Goal: Task Accomplishment & Management: Use online tool/utility

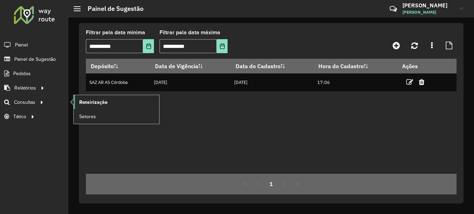
click at [89, 103] on span "Roteirização" at bounding box center [93, 101] width 28 height 7
click at [98, 98] on span "Roteirização" at bounding box center [93, 101] width 28 height 7
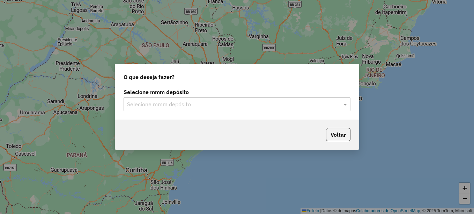
click at [172, 106] on input "text" at bounding box center [230, 104] width 206 height 8
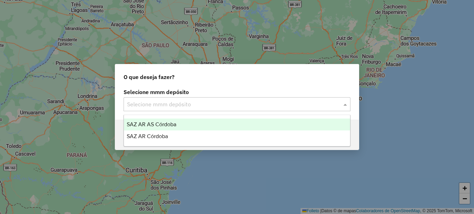
click at [164, 123] on span "SAZ AR AS Córdoba" at bounding box center [152, 124] width 50 height 6
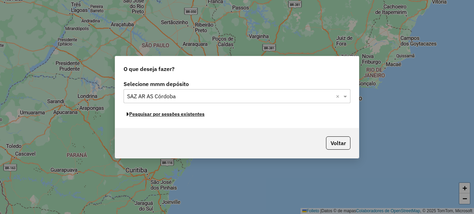
click at [169, 115] on font "Pesquisar por sessões existentes" at bounding box center [166, 114] width 75 height 6
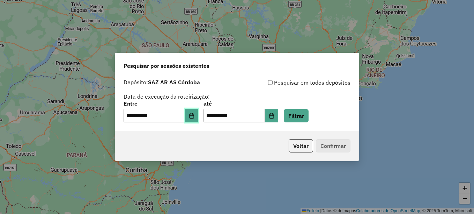
click at [194, 114] on icon "Elija la fecha" at bounding box center [192, 116] width 6 height 6
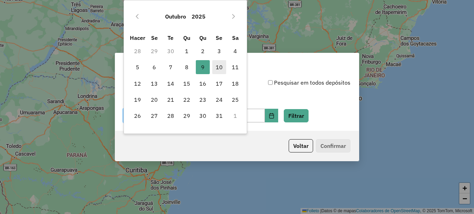
click at [218, 65] on font "10" at bounding box center [219, 67] width 7 height 8
type input "**********"
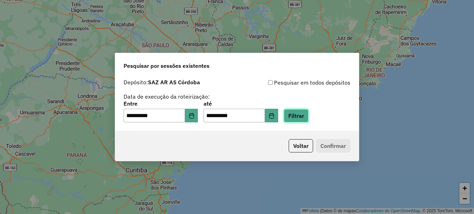
drag, startPoint x: 304, startPoint y: 114, endPoint x: 298, endPoint y: 115, distance: 6.3
click at [302, 115] on button "Filtrar" at bounding box center [296, 115] width 25 height 13
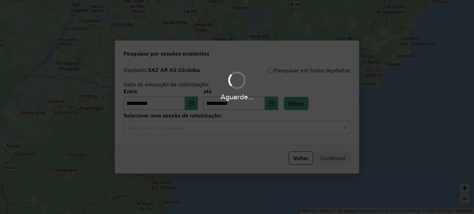
click at [195, 127] on hb-app "**********" at bounding box center [237, 107] width 474 height 214
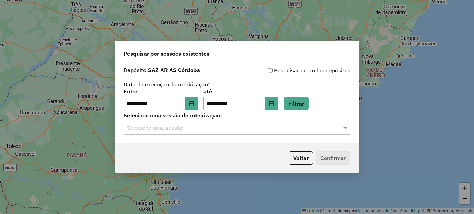
click at [195, 127] on input "text" at bounding box center [230, 128] width 206 height 8
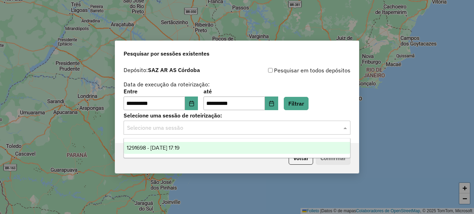
click at [179, 146] on span "1291698 - 10/10/2025 17:19" at bounding box center [153, 148] width 53 height 6
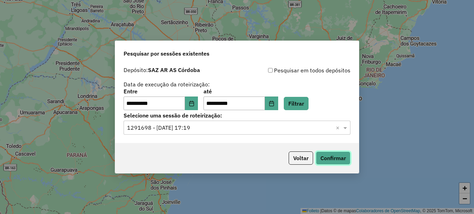
click at [337, 157] on button "Confirmar" at bounding box center [333, 157] width 35 height 13
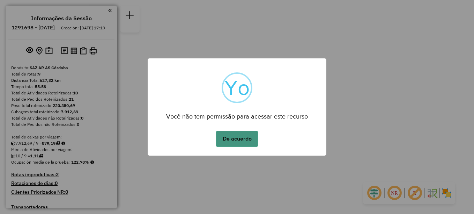
click at [249, 137] on button "De acuerdo" at bounding box center [237, 139] width 42 height 16
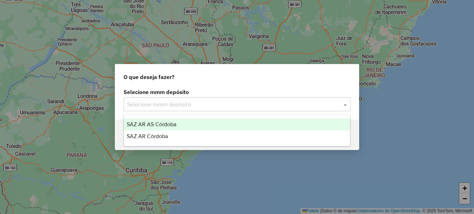
click at [150, 104] on input "text" at bounding box center [230, 104] width 206 height 8
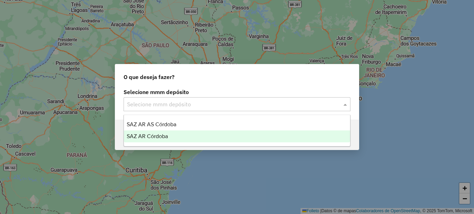
click at [147, 131] on div "SAZ AR Córdoba" at bounding box center [237, 136] width 226 height 12
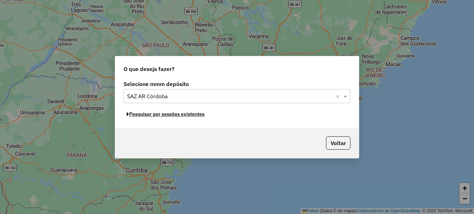
click at [163, 117] on font "Pesquisar por sessões existentes" at bounding box center [166, 114] width 75 height 6
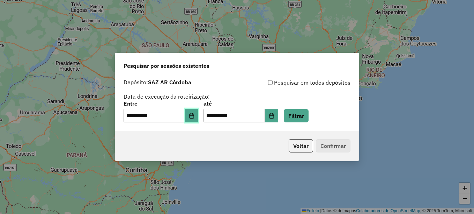
click at [194, 113] on icon "Elija la fecha" at bounding box center [192, 116] width 6 height 6
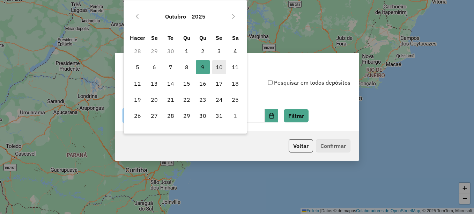
click at [220, 63] on font "10" at bounding box center [219, 67] width 7 height 8
type input "**********"
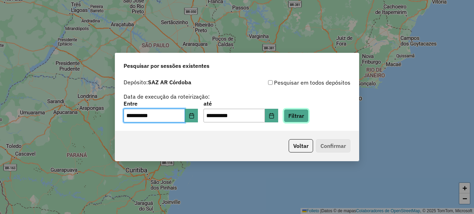
click at [303, 114] on button "Filtrar" at bounding box center [296, 115] width 25 height 13
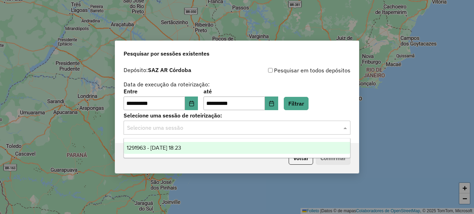
click at [212, 127] on input "text" at bounding box center [230, 128] width 206 height 8
click at [181, 149] on span "1291963 - [DATE] 18:23" at bounding box center [154, 148] width 54 height 6
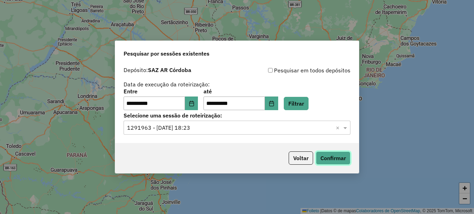
click at [333, 159] on button "Confirmar" at bounding box center [333, 157] width 35 height 13
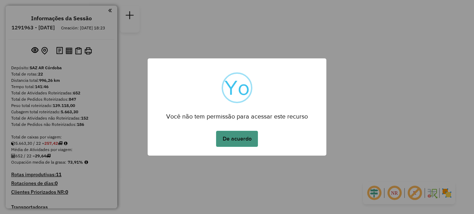
click at [233, 142] on button "De acuerdo" at bounding box center [237, 139] width 42 height 16
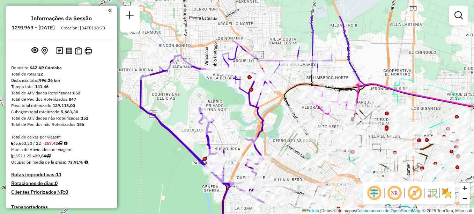
drag, startPoint x: 197, startPoint y: 83, endPoint x: 210, endPoint y: 93, distance: 16.5
click at [210, 93] on div "Janela de atendimento Grade de atendimento Capacidade Transportadoras Veículos …" at bounding box center [237, 107] width 474 height 214
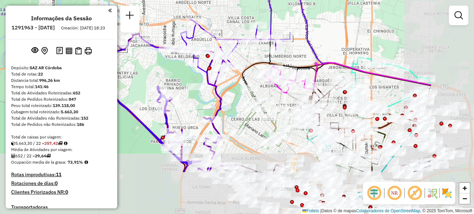
drag, startPoint x: 261, startPoint y: 132, endPoint x: 161, endPoint y: 58, distance: 124.3
click at [162, 58] on div "Janela de atendimento Grade de atendimento Capacidade Transportadoras Veículos …" at bounding box center [237, 107] width 474 height 214
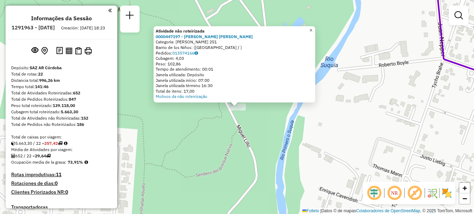
click at [315, 28] on link "×" at bounding box center [311, 30] width 8 height 8
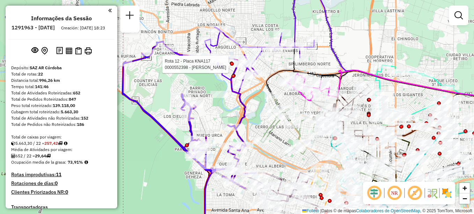
select select "**********"
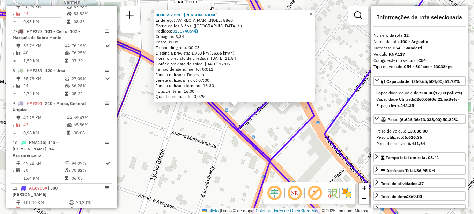
scroll to position [660, 0]
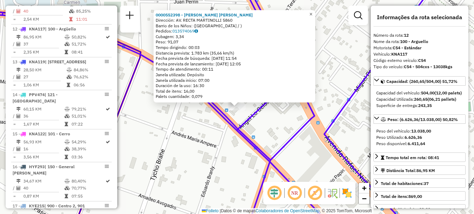
click at [312, 13] on span "×" at bounding box center [310, 14] width 3 height 6
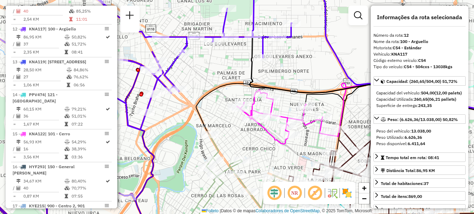
drag, startPoint x: 242, startPoint y: 82, endPoint x: 195, endPoint y: 68, distance: 48.8
click at [205, 66] on div "Janela de atendimento Grade de atendimento Capacidade Transportadoras Veículos …" at bounding box center [237, 107] width 474 height 214
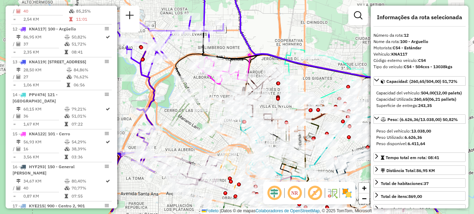
drag, startPoint x: 188, startPoint y: 125, endPoint x: 184, endPoint y: 52, distance: 73.1
click at [184, 54] on icon at bounding box center [307, 133] width 262 height 158
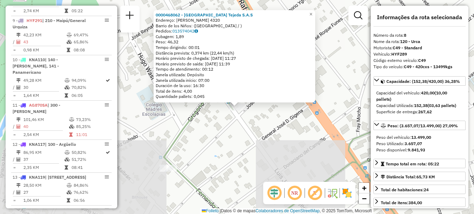
scroll to position [516, 0]
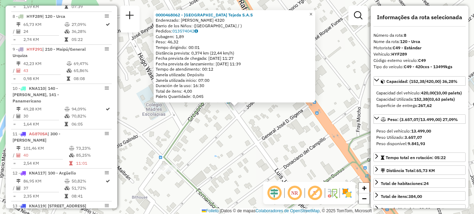
click at [312, 11] on span "×" at bounding box center [310, 14] width 3 height 6
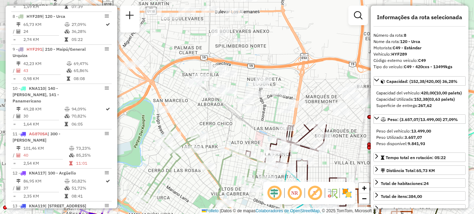
drag, startPoint x: 171, startPoint y: 86, endPoint x: 241, endPoint y: 166, distance: 106.1
click at [240, 213] on html "Aguarde... Pop-up bloqueado! Seu navegador bloqueou automáticamente a abertura …" at bounding box center [237, 107] width 474 height 214
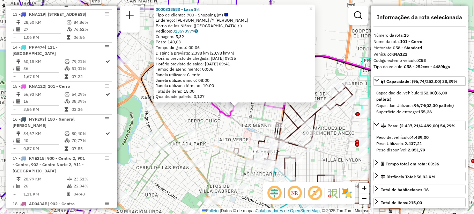
scroll to position [771, 0]
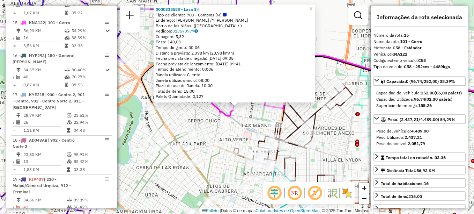
click at [312, 7] on span "×" at bounding box center [310, 9] width 3 height 6
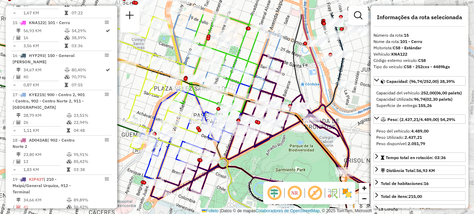
drag, startPoint x: 244, startPoint y: 94, endPoint x: 156, endPoint y: 112, distance: 90.5
click at [156, 112] on icon at bounding box center [196, 131] width 112 height 97
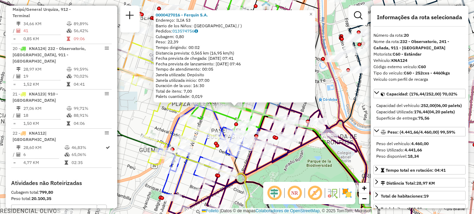
scroll to position [966, 0]
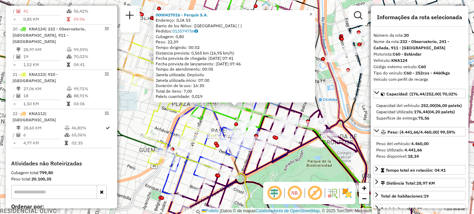
click at [312, 13] on span "×" at bounding box center [310, 14] width 3 height 6
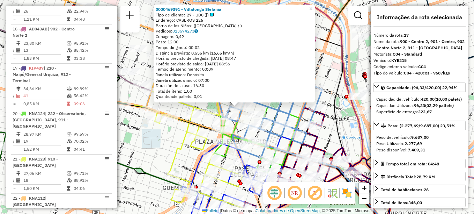
scroll to position [836, 0]
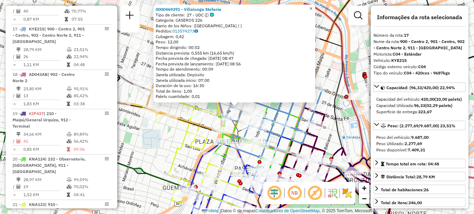
click at [312, 6] on span "×" at bounding box center [310, 9] width 3 height 6
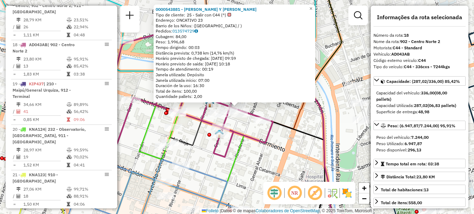
scroll to position [882, 0]
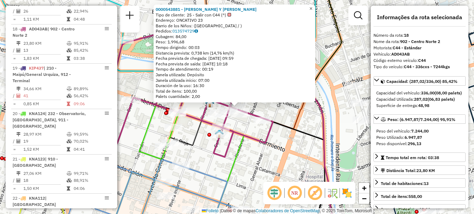
click at [312, 6] on span "×" at bounding box center [310, 9] width 3 height 6
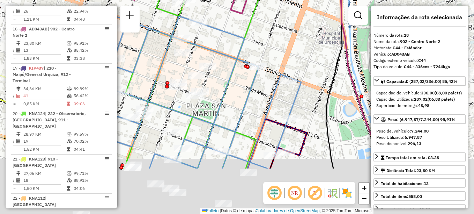
drag, startPoint x: 251, startPoint y: 86, endPoint x: 219, endPoint y: 15, distance: 77.5
click at [223, 12] on div "Janela de atendimento Grade de atendimento Capacidade Transportadoras Veículos …" at bounding box center [237, 107] width 474 height 214
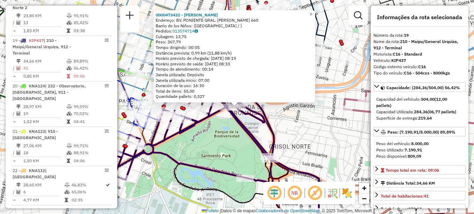
scroll to position [921, 0]
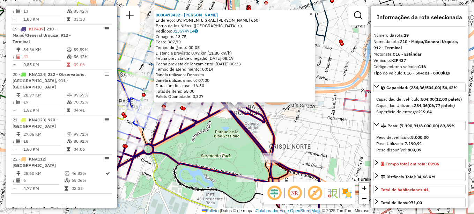
click at [315, 11] on link "×" at bounding box center [311, 14] width 8 height 8
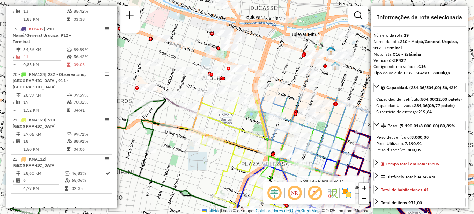
click at [270, 189] on hb-router-mapa "Informações da Sessão 1291963 - 10/10/2025 Creación: 10/09/2025 18:23 Depósito:…" at bounding box center [237, 107] width 474 height 214
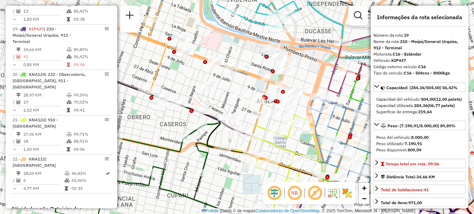
drag, startPoint x: 176, startPoint y: 176, endPoint x: 229, endPoint y: 199, distance: 57.7
click at [229, 199] on div "Rota 19 - Placa KIP437 0000403804 - EBERHARDI MAURICIO Rota 13 - Placa KNA119 0…" at bounding box center [237, 107] width 474 height 214
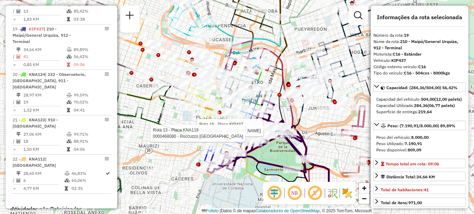
drag, startPoint x: 246, startPoint y: 136, endPoint x: 205, endPoint y: 49, distance: 97.0
click at [206, 86] on div at bounding box center [214, 89] width 17 height 7
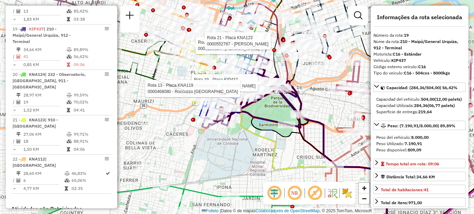
click at [168, 103] on div "Rota 19 - Placa KIP437 0000403804 - EBERHARDI MAURICIO Rota 13 - Placa KNA119 0…" at bounding box center [237, 107] width 474 height 214
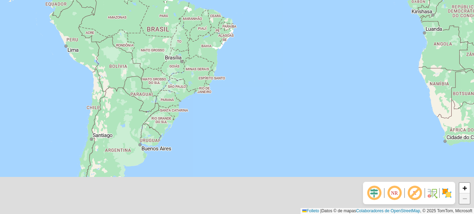
drag, startPoint x: 154, startPoint y: 168, endPoint x: 166, endPoint y: 124, distance: 45.3
click at [163, 126] on div "+ − Folleto | Datos © de mapas Colaboradores de OpenStreetMap , © 2025 TomTom, …" at bounding box center [237, 107] width 474 height 214
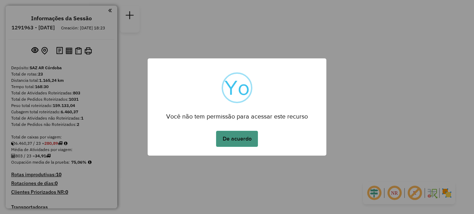
click at [237, 139] on button "De acuerdo" at bounding box center [237, 139] width 42 height 16
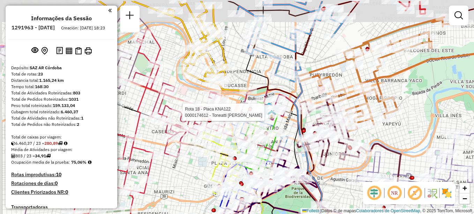
drag, startPoint x: 186, startPoint y: 117, endPoint x: 267, endPoint y: 186, distance: 106.7
click at [189, 116] on div at bounding box center [180, 112] width 17 height 7
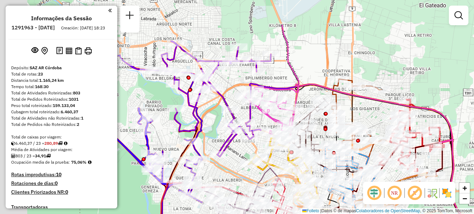
drag, startPoint x: 226, startPoint y: 147, endPoint x: 232, endPoint y: 151, distance: 7.7
click at [232, 151] on div "Rota 18 - Placa KNA122 0000156452 - MARTINEZ CRISTIAN Janela de atendimento Gra…" at bounding box center [237, 107] width 474 height 214
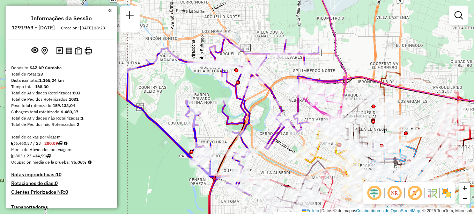
drag, startPoint x: 368, startPoint y: 49, endPoint x: 400, endPoint y: 40, distance: 33.3
click at [400, 40] on div "Rota 18 - Placa KNA122 0000156452 - MARTINEZ CRISTIAN Janela de atendimento Gra…" at bounding box center [237, 107] width 474 height 214
select select "**********"
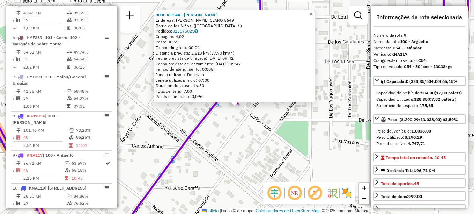
scroll to position [555, 0]
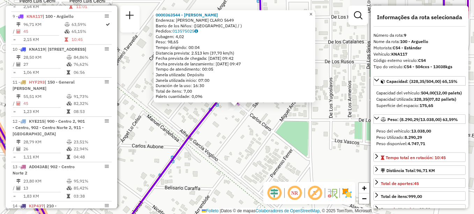
click at [313, 13] on link "×" at bounding box center [311, 14] width 8 height 8
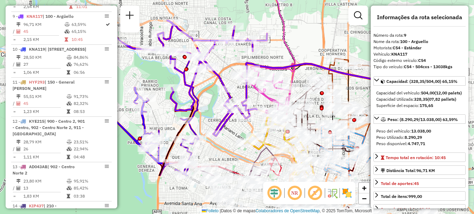
drag, startPoint x: 161, startPoint y: 24, endPoint x: 148, endPoint y: -14, distance: 40.3
click at [148, 0] on html "Aguarde... Pop-up bloqueado! Seu navegador bloqueou automáticamente a abertura …" at bounding box center [237, 107] width 474 height 214
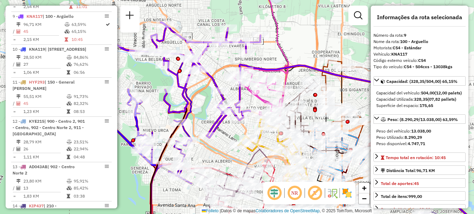
drag, startPoint x: 310, startPoint y: 32, endPoint x: 303, endPoint y: 30, distance: 6.9
click at [303, 30] on div "Janela de atendimento Grade de atendimento Capacidade Transportadoras Veículos …" at bounding box center [237, 107] width 474 height 214
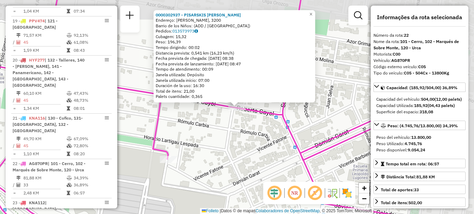
scroll to position [1067, 0]
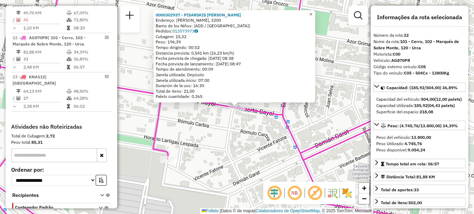
click at [312, 12] on span "×" at bounding box center [310, 14] width 3 height 6
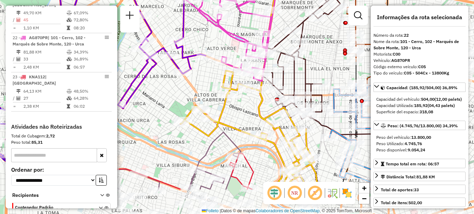
drag, startPoint x: 314, startPoint y: 80, endPoint x: 240, endPoint y: 34, distance: 87.0
click at [240, 34] on icon at bounding box center [225, 7] width 111 height 148
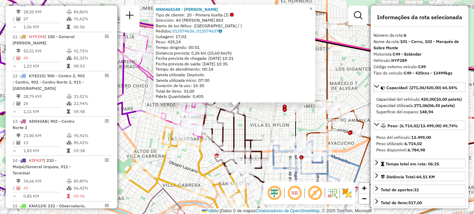
scroll to position [444, 0]
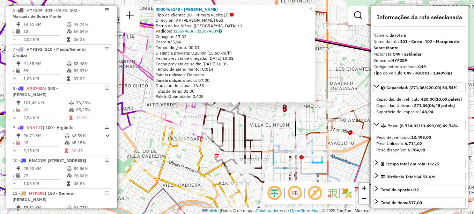
click at [312, 8] on span "×" at bounding box center [310, 9] width 3 height 6
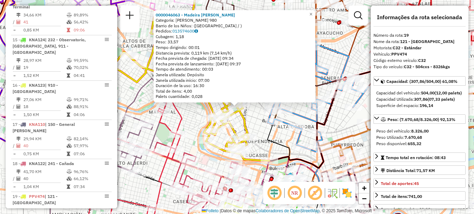
scroll to position [940, 0]
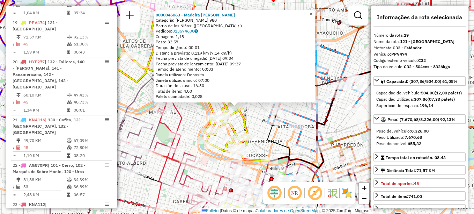
click at [312, 13] on span "×" at bounding box center [310, 14] width 3 height 6
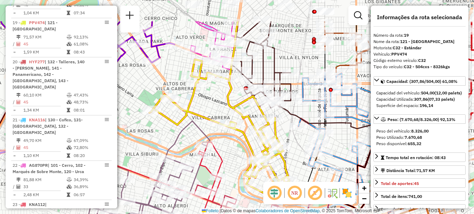
drag, startPoint x: 279, startPoint y: 123, endPoint x: 294, endPoint y: 130, distance: 16.3
click at [294, 130] on div at bounding box center [297, 126] width 17 height 7
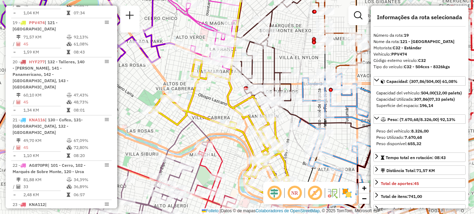
click at [284, 56] on div "Janela de atendimento Grade de atendimento Capacidade Transportadoras Veículos …" at bounding box center [237, 107] width 474 height 214
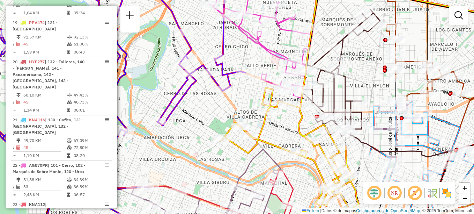
click at [258, 54] on div "Janela de atendimento Grade de atendimento Capacidade Transportadoras Veículos …" at bounding box center [237, 107] width 474 height 214
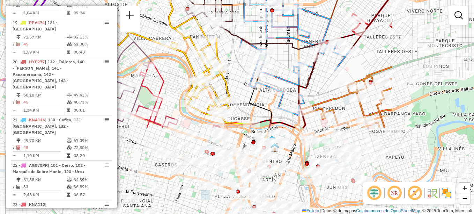
drag, startPoint x: 319, startPoint y: 72, endPoint x: 190, endPoint y: -35, distance: 168.3
click at [190, 0] on html "Aguarde... Pop-up bloqueado! Seu navegador bloqueou automáticamente a abertura …" at bounding box center [237, 107] width 474 height 214
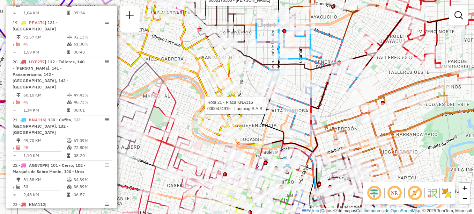
select select "**********"
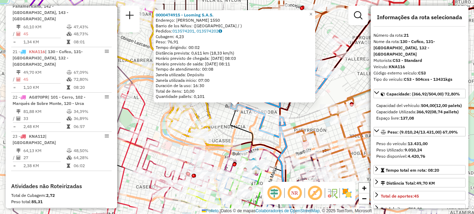
scroll to position [1030, 0]
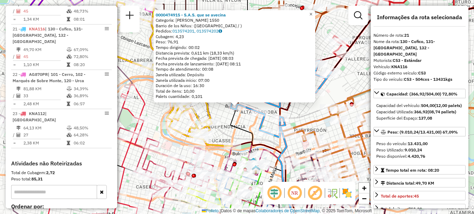
click at [312, 13] on span "×" at bounding box center [310, 14] width 3 height 6
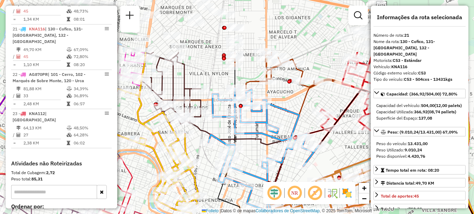
drag, startPoint x: 283, startPoint y: 70, endPoint x: 272, endPoint y: 135, distance: 66.5
click at [272, 135] on icon at bounding box center [263, 149] width 111 height 123
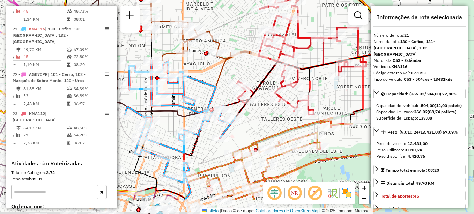
drag, startPoint x: 273, startPoint y: 116, endPoint x: 217, endPoint y: 67, distance: 74.7
click at [217, 67] on div "Janela de atendimento Grade de atendimento Capacidade Transportadoras Veículos …" at bounding box center [237, 107] width 474 height 214
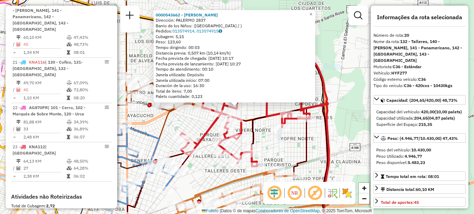
scroll to position [979, 0]
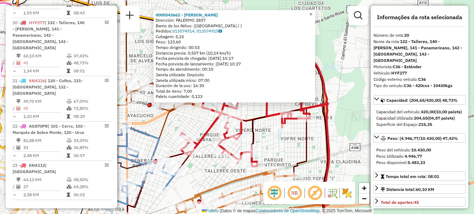
click at [315, 14] on link "×" at bounding box center [311, 14] width 8 height 8
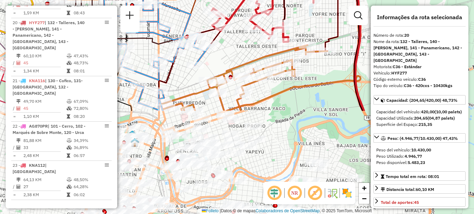
drag, startPoint x: 272, startPoint y: 99, endPoint x: 300, endPoint y: -10, distance: 113.4
click at [300, 0] on html "Aguarde... Pop-up bloqueado! Seu navegador bloqueou automáticamente a abertura …" at bounding box center [237, 107] width 474 height 214
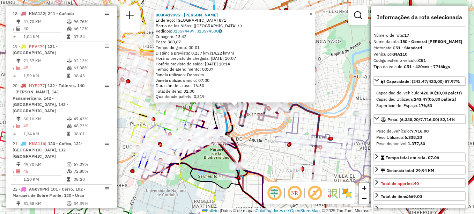
scroll to position [874, 0]
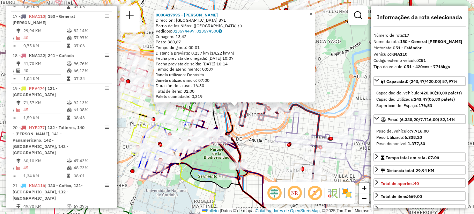
click at [312, 11] on span "×" at bounding box center [310, 14] width 3 height 6
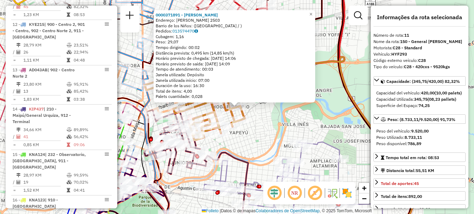
scroll to position [627, 0]
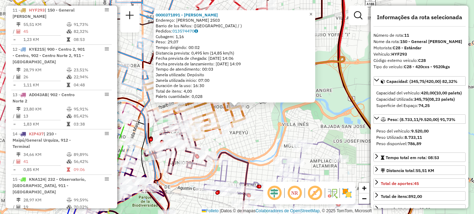
click at [312, 13] on span "×" at bounding box center [310, 14] width 3 height 6
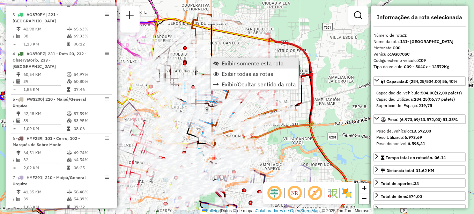
scroll to position [281, 0]
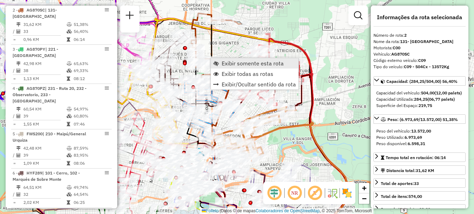
click at [241, 64] on span "Exibir somente esta rota" at bounding box center [253, 63] width 62 height 6
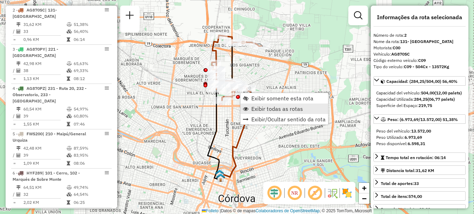
click at [257, 107] on span "Exibir todas as rotas" at bounding box center [277, 109] width 52 height 6
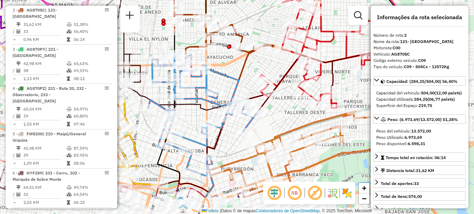
drag, startPoint x: 247, startPoint y: 109, endPoint x: 237, endPoint y: 71, distance: 39.1
click at [237, 71] on div "Janela de atendimento Grade de atendimento Capacidade Transportadoras Veículos …" at bounding box center [237, 107] width 474 height 214
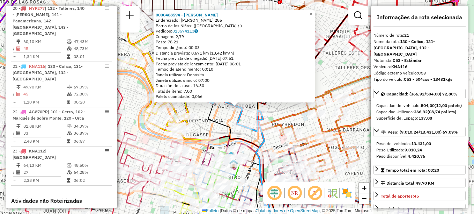
scroll to position [1030, 0]
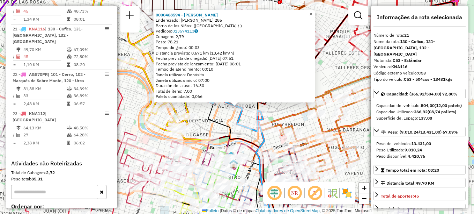
click at [315, 12] on link "×" at bounding box center [311, 14] width 8 height 8
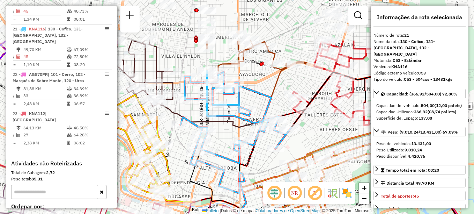
drag, startPoint x: 263, startPoint y: 43, endPoint x: 244, endPoint y: 105, distance: 64.4
click at [244, 105] on icon at bounding box center [235, 132] width 111 height 123
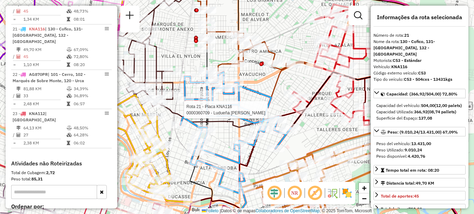
click at [287, 79] on div "Rota 21 - Placa KNA116 0000360709 - Ludueña Adrian Janela de atendimento Grade …" at bounding box center [237, 107] width 474 height 214
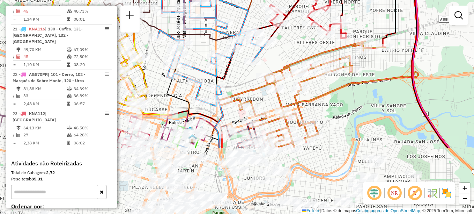
drag, startPoint x: 390, startPoint y: 93, endPoint x: 367, endPoint y: 6, distance: 89.9
click at [367, 6] on div "Janela de atendimento Grade de atendimento Capacidade Transportadoras Veículos …" at bounding box center [237, 107] width 474 height 214
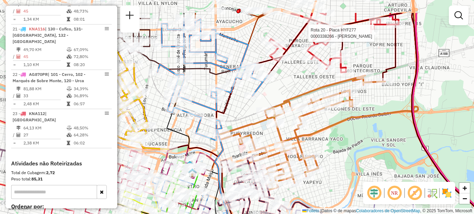
drag, startPoint x: 340, startPoint y: 146, endPoint x: 338, endPoint y: 174, distance: 27.7
click at [338, 174] on div "Rota 20 - Placa HYF277 0000338266 - Casazza Maria Janela de atendimento Grade d…" at bounding box center [237, 107] width 474 height 214
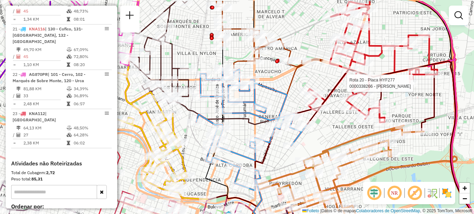
drag, startPoint x: 310, startPoint y: 116, endPoint x: 346, endPoint y: 133, distance: 40.1
click at [346, 133] on div "Rota 20 - Placa HYF277 0000338266 - Casazza Maria Janela de atendimento Grade d…" at bounding box center [237, 107] width 474 height 214
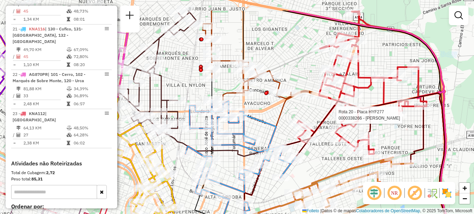
drag, startPoint x: 289, startPoint y: 106, endPoint x: 282, endPoint y: 123, distance: 18.3
click at [282, 123] on div "Rota 20 - Placa HYF277 0000338266 - Casazza Maria Janela de atendimento Grade d…" at bounding box center [237, 107] width 474 height 214
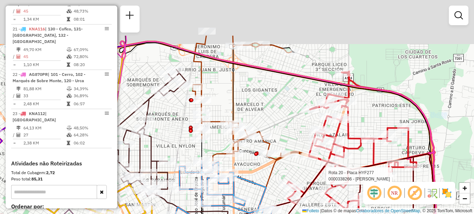
drag, startPoint x: 376, startPoint y: 94, endPoint x: 373, endPoint y: 114, distance: 20.5
click at [373, 114] on div "Rota 20 - Placa HYF277 0000338266 - Casazza Maria Janela de atendimento Grade d…" at bounding box center [237, 107] width 474 height 214
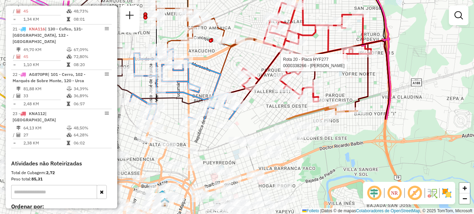
drag, startPoint x: 283, startPoint y: 100, endPoint x: 238, endPoint y: -16, distance: 124.7
click at [238, 0] on html "Aguarde... Pop-up bloqueado! Seu navegador bloqueou automáticamente a abertura …" at bounding box center [237, 107] width 474 height 214
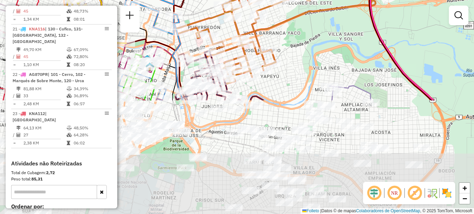
drag, startPoint x: 273, startPoint y: 62, endPoint x: 269, endPoint y: -36, distance: 98.5
click at [269, 0] on html "Aguarde... Pop-up bloqueado! Seu navegador bloqueou automáticamente a abertura …" at bounding box center [237, 107] width 474 height 214
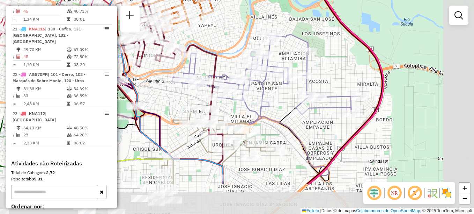
drag, startPoint x: 256, startPoint y: 109, endPoint x: 196, endPoint y: 59, distance: 77.6
click at [196, 59] on icon at bounding box center [265, 79] width 187 height 89
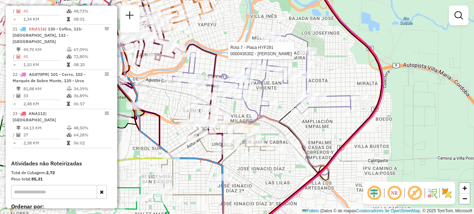
select select "**********"
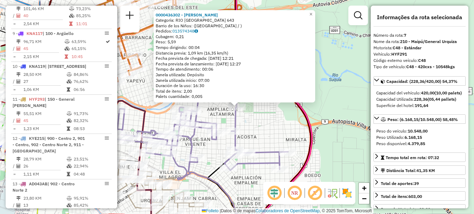
scroll to position [483, 0]
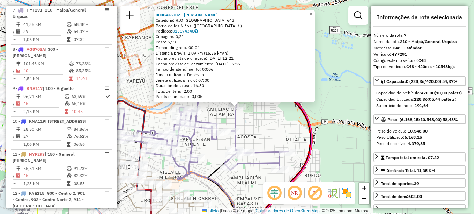
click at [281, 133] on div "0000436302 - Coppola Natalia Soledad Categoría: RIO URUGUAY 643 Barrio de los N…" at bounding box center [237, 107] width 474 height 214
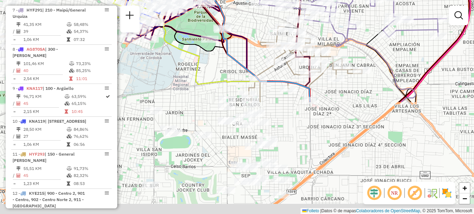
drag, startPoint x: 255, startPoint y: 142, endPoint x: 413, endPoint y: 9, distance: 206.9
click at [413, 9] on div "Janela de atendimento Grade de atendimento Capacidade Transportadoras Veículos …" at bounding box center [237, 107] width 474 height 214
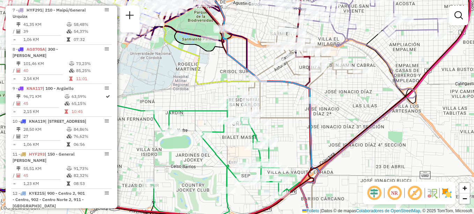
click at [332, 66] on icon at bounding box center [305, 121] width 113 height 225
select select "**********"
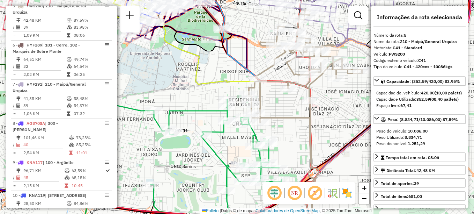
scroll to position [405, 0]
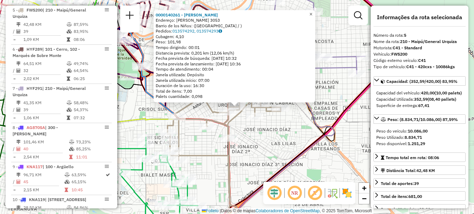
click at [312, 13] on span "×" at bounding box center [310, 14] width 3 height 6
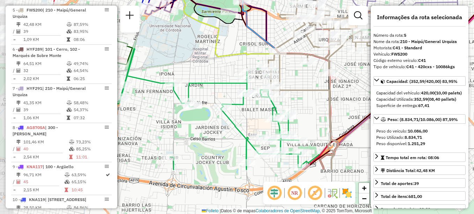
drag, startPoint x: 257, startPoint y: 143, endPoint x: 358, endPoint y: 77, distance: 120.6
click at [358, 77] on div "Janela de atendimento Grade de atendimento Capacidade Transportadoras Veículos …" at bounding box center [237, 107] width 474 height 214
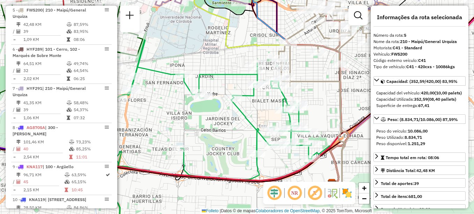
drag, startPoint x: 304, startPoint y: 136, endPoint x: 373, endPoint y: 89, distance: 83.2
click at [373, 89] on hb-router-mapa "Informações da Sessão 1291963 - 10/10/2025 Creación: 10/09/2025 18:23 Depósito:…" at bounding box center [237, 107] width 474 height 214
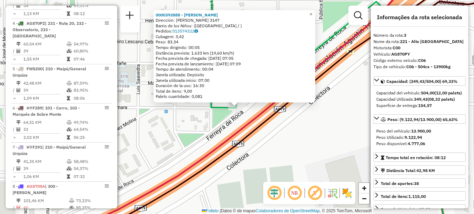
scroll to position [320, 0]
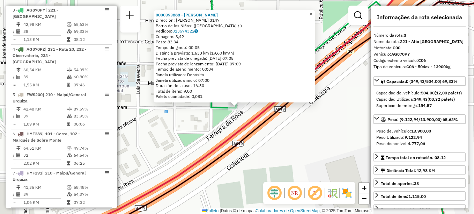
click at [312, 13] on span "×" at bounding box center [310, 14] width 3 height 6
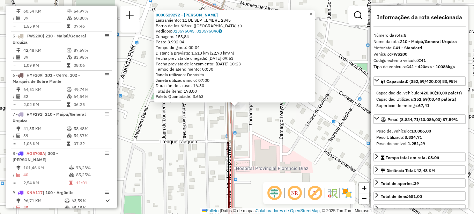
scroll to position [405, 0]
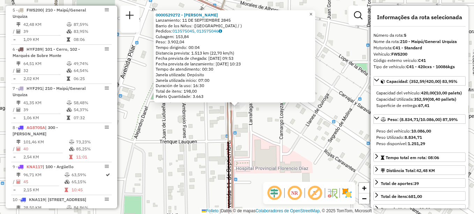
click at [312, 13] on span "×" at bounding box center [310, 14] width 3 height 6
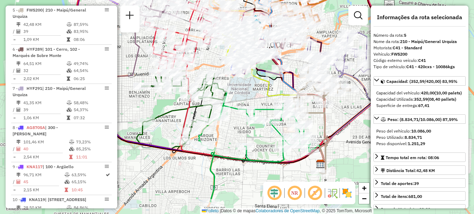
drag, startPoint x: 193, startPoint y: 117, endPoint x: 257, endPoint y: 98, distance: 65.7
click at [257, 98] on div "Janela de atendimento Grade de atendimento Capacidade Transportadoras Veículos …" at bounding box center [237, 107] width 474 height 214
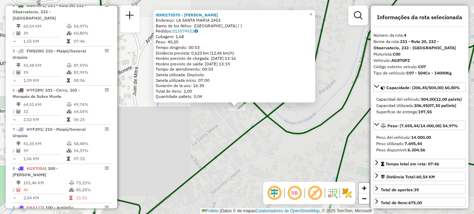
scroll to position [360, 0]
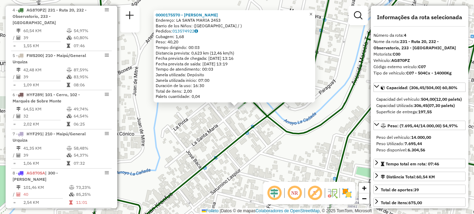
click at [313, 13] on link "×" at bounding box center [311, 14] width 8 height 8
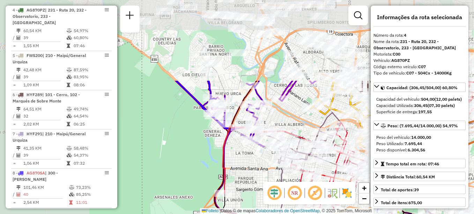
drag, startPoint x: 212, startPoint y: 181, endPoint x: 272, endPoint y: 231, distance: 78.0
click at [272, 213] on html "Aguarde... Pop-up bloqueado! Seu navegador bloqueou automáticamente a abertura …" at bounding box center [237, 107] width 474 height 214
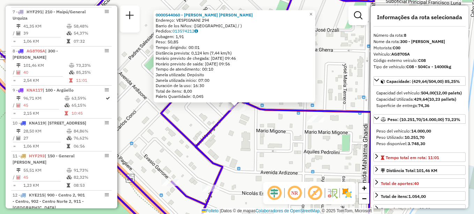
scroll to position [522, 0]
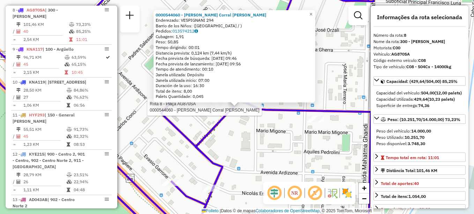
click at [248, 165] on div "Rota 8 - Plaça AG870SA 0000544060 - Barros Corral Leandro Andrés 0000544060 - B…" at bounding box center [237, 107] width 474 height 214
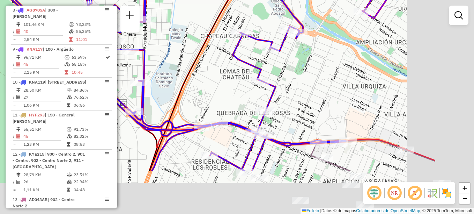
drag, startPoint x: 172, startPoint y: 95, endPoint x: 120, endPoint y: 48, distance: 69.9
click at [121, 49] on icon at bounding box center [134, 42] width 423 height 256
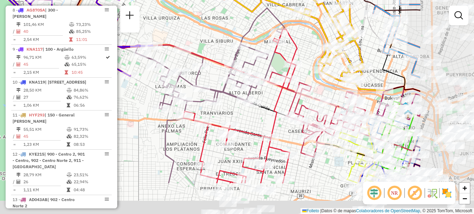
drag, startPoint x: 242, startPoint y: 130, endPoint x: 149, endPoint y: 76, distance: 107.8
click at [147, 79] on div "Janela de atendimento Grade de atendimento Capacidade Transportadoras Veículos …" at bounding box center [237, 107] width 474 height 214
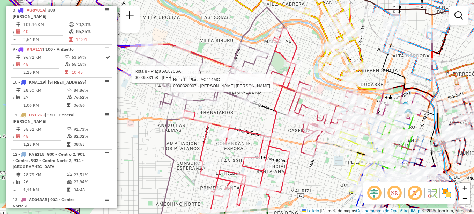
select select "**********"
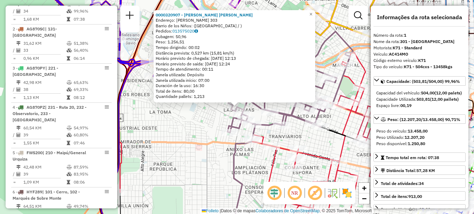
scroll to position [249, 0]
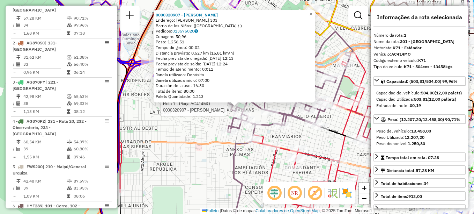
click at [215, 162] on div "Rota 1 - Plaça AC414MO 0000320907 - Moreno Darío Ezequiel 0000320907 - Moreno D…" at bounding box center [237, 107] width 474 height 214
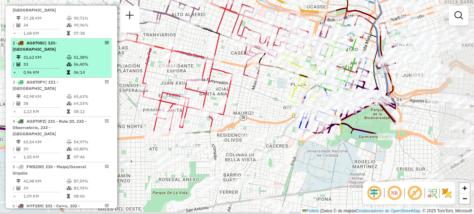
drag, startPoint x: 145, startPoint y: 121, endPoint x: 98, endPoint y: 59, distance: 77.8
click at [98, 59] on hb-router-mapa "Informações da Sessão 1291963 - 10/10/2025 Creación: 10/09/2025 18:23 Depósito:…" at bounding box center [237, 107] width 474 height 214
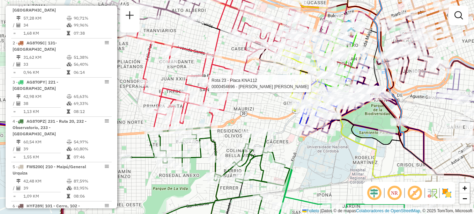
select select "**********"
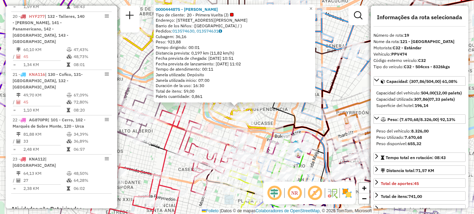
scroll to position [940, 0]
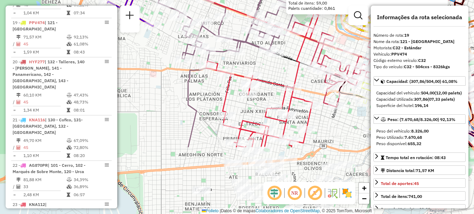
drag, startPoint x: 201, startPoint y: 113, endPoint x: 323, endPoint y: 30, distance: 147.7
click at [323, 30] on icon at bounding box center [339, 64] width 97 height 85
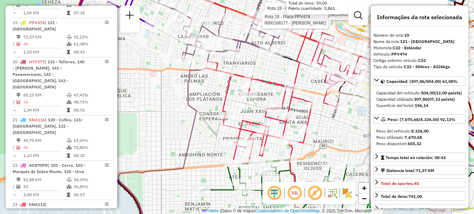
click at [202, 102] on div "Rota 19 - Placa PPV474 0000552502 - Baraglia Romina Florencia Rota 19 - Placa P…" at bounding box center [237, 107] width 474 height 214
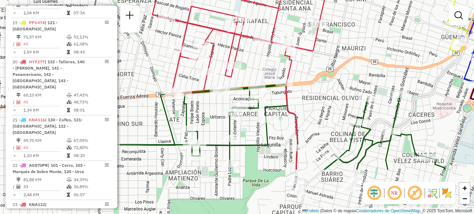
drag, startPoint x: 346, startPoint y: 128, endPoint x: 311, endPoint y: 54, distance: 81.7
click at [311, 54] on div "Janela de atendimento Grade de atendimento Capacidade Transportadoras Veículos …" at bounding box center [237, 107] width 474 height 214
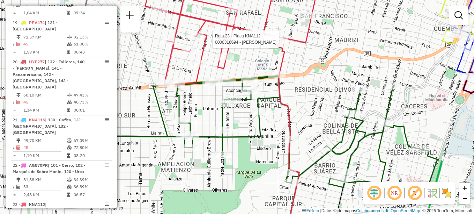
select select "**********"
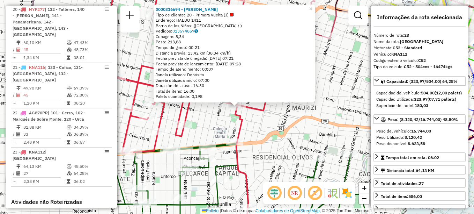
scroll to position [1067, 0]
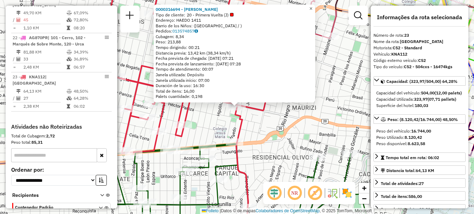
click at [312, 6] on span "×" at bounding box center [310, 9] width 3 height 6
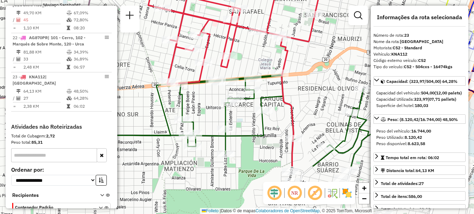
drag, startPoint x: 272, startPoint y: 62, endPoint x: 318, endPoint y: -7, distance: 82.4
click at [318, 0] on html "Aguarde... Pop-up bloqueado! Seu navegador bloqueou automáticamente a abertura …" at bounding box center [237, 107] width 474 height 214
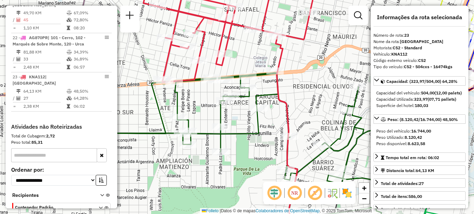
drag, startPoint x: 285, startPoint y: 119, endPoint x: 194, endPoint y: 115, distance: 91.2
click at [276, 115] on icon at bounding box center [287, 134] width 22 height 197
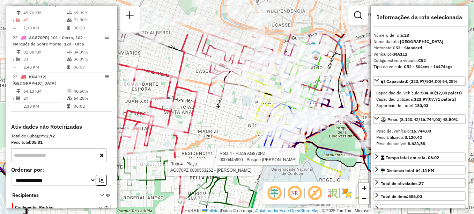
drag, startPoint x: 223, startPoint y: 126, endPoint x: 214, endPoint y: 161, distance: 36.6
click at [214, 160] on div at bounding box center [214, 156] width 17 height 7
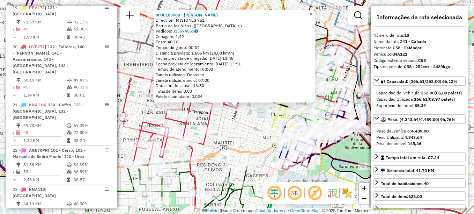
scroll to position [907, 0]
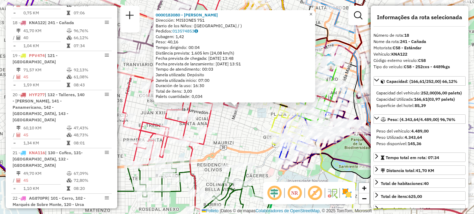
click at [312, 11] on span "×" at bounding box center [310, 14] width 3 height 6
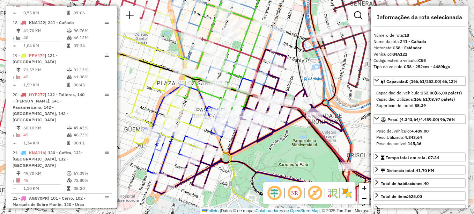
drag, startPoint x: 216, startPoint y: 83, endPoint x: 162, endPoint y: 50, distance: 63.5
click at [162, 50] on icon at bounding box center [150, 77] width 108 height 133
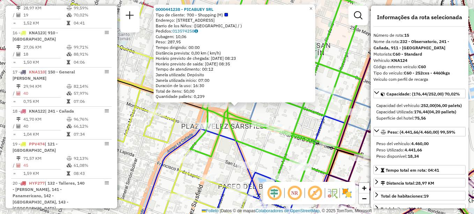
scroll to position [790, 0]
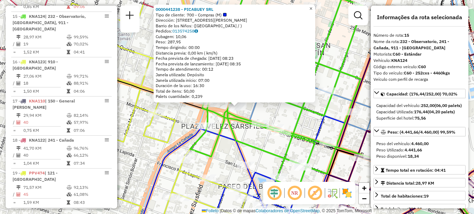
click at [312, 7] on span "×" at bounding box center [310, 9] width 3 height 6
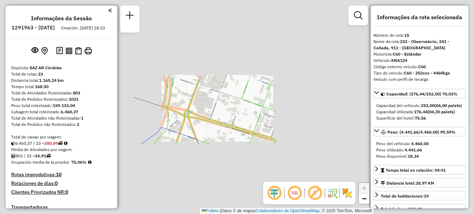
select select "**********"
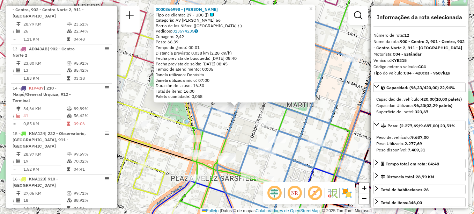
scroll to position [660, 0]
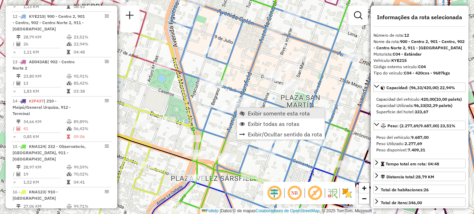
click at [248, 110] on span "Exibir somente esta rota" at bounding box center [279, 113] width 62 height 6
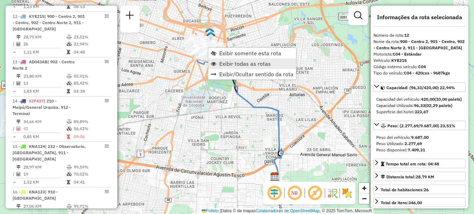
click at [228, 61] on span "Exibir todas as rotas" at bounding box center [245, 64] width 52 height 6
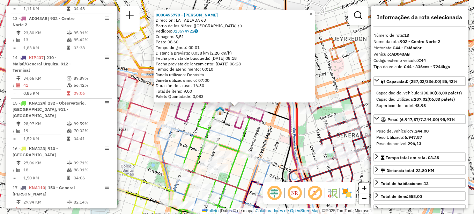
scroll to position [705, 0]
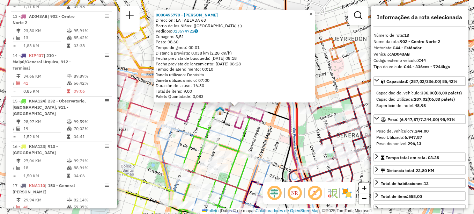
click at [312, 13] on span "×" at bounding box center [310, 14] width 3 height 6
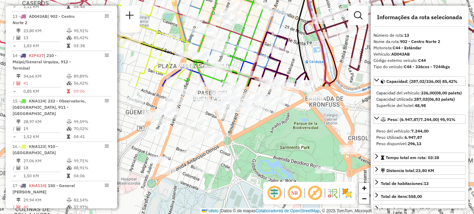
drag, startPoint x: 244, startPoint y: 157, endPoint x: 256, endPoint y: 16, distance: 142.2
click at [256, 16] on icon at bounding box center [221, 14] width 88 height 143
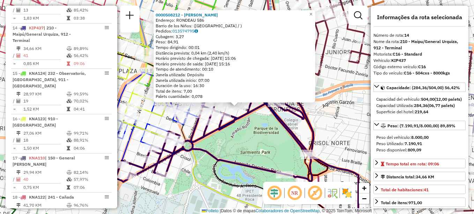
scroll to position [744, 0]
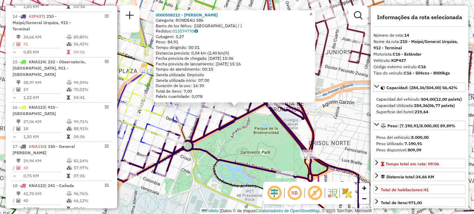
click at [312, 14] on span "×" at bounding box center [310, 14] width 3 height 6
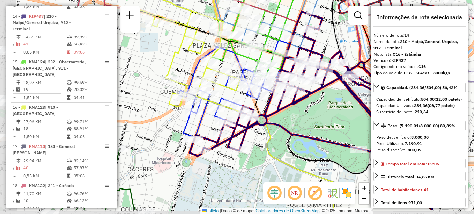
drag, startPoint x: 252, startPoint y: 60, endPoint x: 324, endPoint y: 36, distance: 75.3
click at [326, 34] on div "Janela de atendimento Grade de atendimento Capacidade Transportadoras Veículos …" at bounding box center [237, 107] width 474 height 214
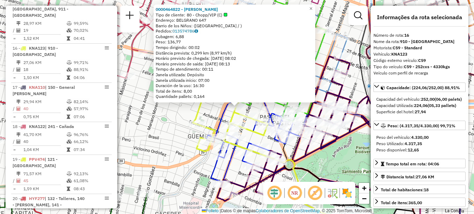
scroll to position [835, 0]
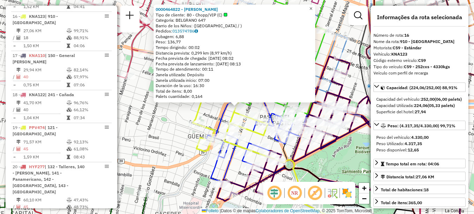
click at [312, 7] on span "×" at bounding box center [310, 9] width 3 height 6
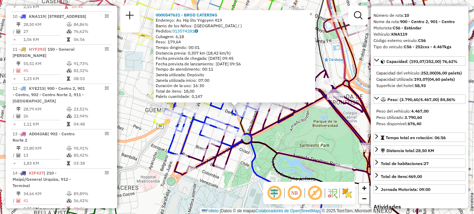
scroll to position [35, 0]
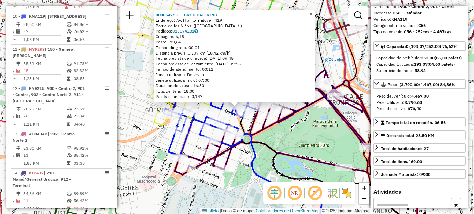
click at [312, 11] on span "×" at bounding box center [310, 14] width 3 height 6
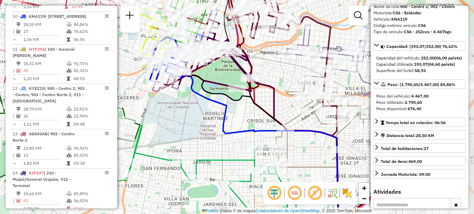
drag, startPoint x: 243, startPoint y: 146, endPoint x: 175, endPoint y: 118, distance: 72.9
click at [175, 118] on div "Janela de atendimento Grade de atendimento Capacidade Transportadoras Veículos …" at bounding box center [237, 107] width 474 height 214
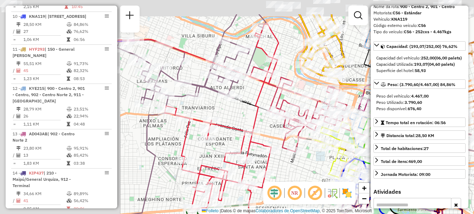
drag, startPoint x: 316, startPoint y: 158, endPoint x: 358, endPoint y: 162, distance: 43.1
click at [351, 165] on div "Janela de atendimento Grade de atendimento Capacidade Transportadoras Veículos …" at bounding box center [237, 107] width 474 height 214
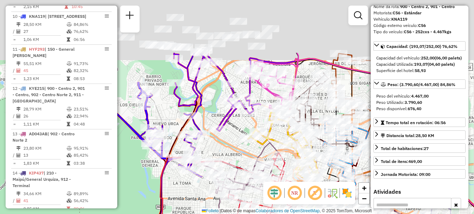
drag, startPoint x: 235, startPoint y: 173, endPoint x: 217, endPoint y: 212, distance: 41.7
click at [217, 212] on div "Rota 10 - Placa KNA119 0000431607 - DELICIAS DEL BUEN PASTOR S.A.S. Rota 10 - P…" at bounding box center [237, 107] width 474 height 214
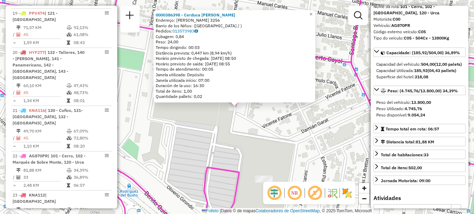
scroll to position [1067, 0]
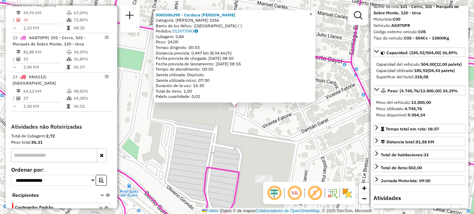
drag, startPoint x: 318, startPoint y: 11, endPoint x: 314, endPoint y: 13, distance: 4.1
click at [312, 11] on span "×" at bounding box center [310, 14] width 3 height 6
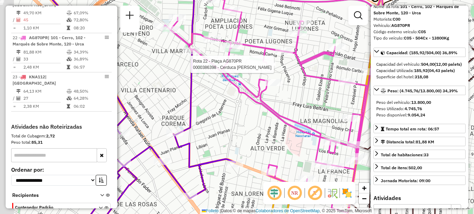
drag, startPoint x: 241, startPoint y: 81, endPoint x: 268, endPoint y: 67, distance: 30.6
click at [268, 67] on div at bounding box center [266, 64] width 17 height 7
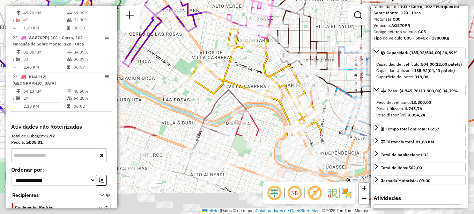
drag, startPoint x: 242, startPoint y: 115, endPoint x: 215, endPoint y: 51, distance: 69.4
click at [215, 51] on div "Janela de atendimento Grade de atendimento Capacidade Transportadoras Veículos …" at bounding box center [237, 107] width 474 height 214
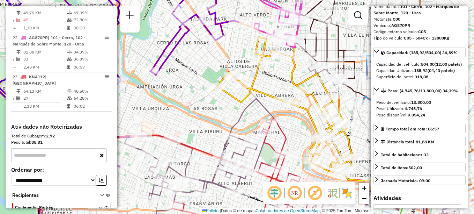
drag, startPoint x: 287, startPoint y: 122, endPoint x: 319, endPoint y: 127, distance: 33.3
click at [318, 130] on icon at bounding box center [293, 109] width 161 height 144
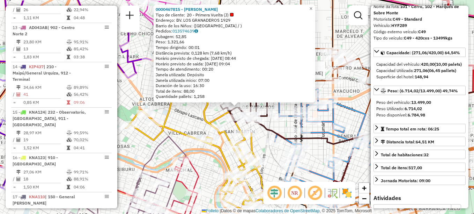
scroll to position [444, 0]
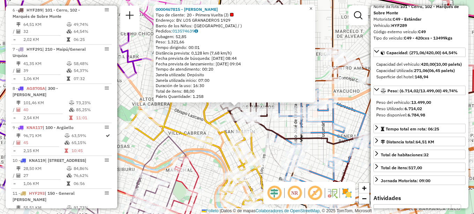
click at [312, 9] on span "×" at bounding box center [310, 9] width 3 height 6
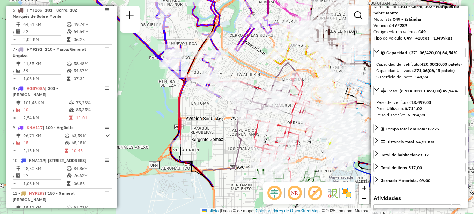
drag, startPoint x: 254, startPoint y: 66, endPoint x: 337, endPoint y: 21, distance: 94.8
click at [337, 21] on div "Janela de atendimento Grade de atendimento Capacidade Transportadoras Veículos …" at bounding box center [237, 107] width 474 height 214
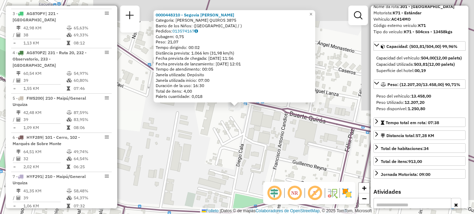
scroll to position [249, 0]
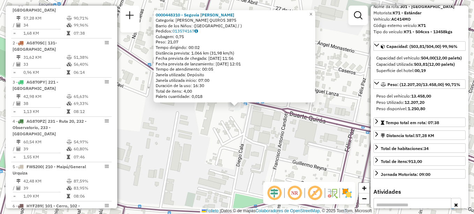
click at [230, 136] on div "0000448310 - Segovia Marta Dora Categoría: DUARTE QUIROS 3875 Barrio de los Niñ…" at bounding box center [237, 107] width 474 height 214
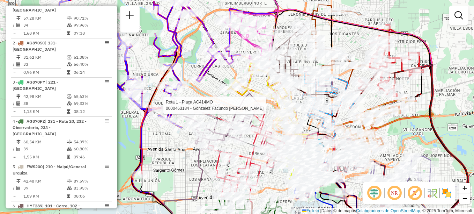
select select "**********"
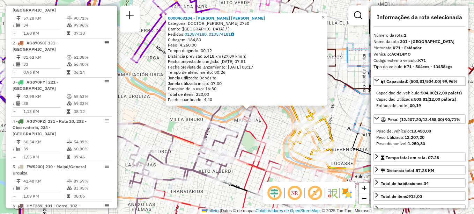
click at [176, 111] on div "0000463184 - González Facundo Maximiliano Categoría: DOCTOR ELISEO CANTON 2750 …" at bounding box center [237, 107] width 474 height 214
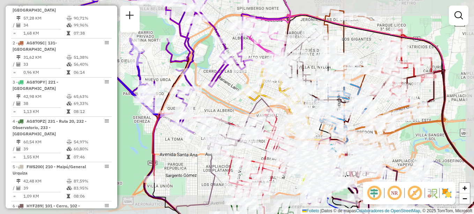
drag, startPoint x: 216, startPoint y: 110, endPoint x: 258, endPoint y: 110, distance: 42.2
click at [258, 110] on div "Janela de atendimento Grade de atendimento Capacidade Transportadoras Veículos …" at bounding box center [237, 107] width 474 height 214
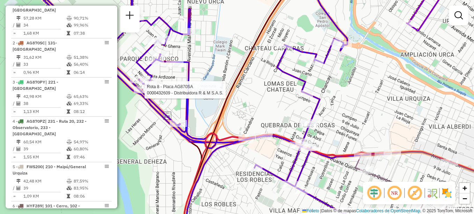
select select "**********"
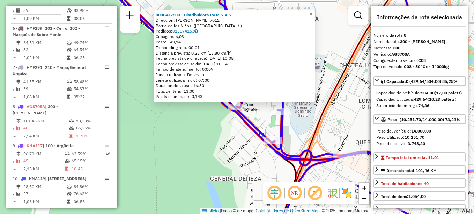
scroll to position [522, 0]
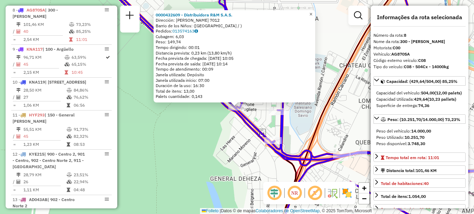
click at [312, 13] on span "×" at bounding box center [310, 14] width 3 height 6
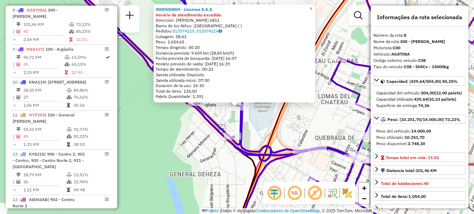
click at [224, 170] on div "Rota 8 - Plaça AG870SA 0000550804 - Lincmea S.A.S. 0000550804 - Lincmea S.A.S. …" at bounding box center [237, 107] width 474 height 214
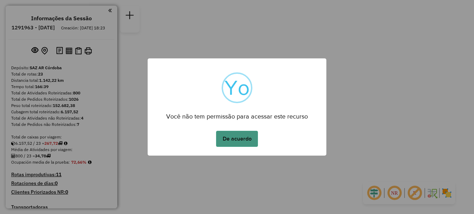
click at [230, 140] on button "De acuerdo" at bounding box center [237, 139] width 42 height 16
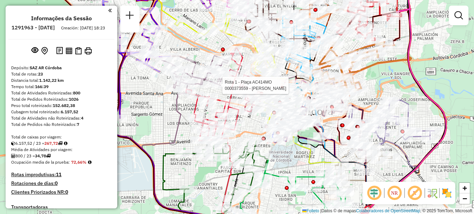
select select "**********"
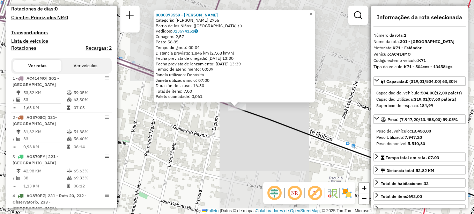
scroll to position [249, 0]
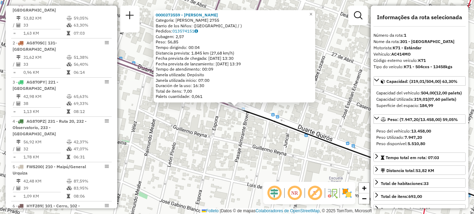
click at [229, 156] on div "0000373559 - Palmieri [PERSON_NAME]: IGNACIO [STREET_ADDRESS] Pedidos: 01357415…" at bounding box center [237, 107] width 474 height 214
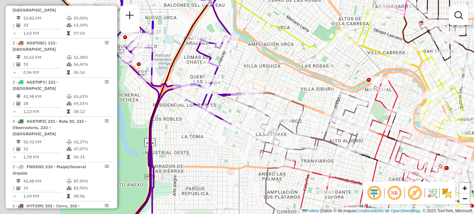
drag, startPoint x: 245, startPoint y: 169, endPoint x: 303, endPoint y: 147, distance: 62.4
click at [331, 155] on div "Janela de atendimento Grade de atendimento Capacidade Transportadoras Veículos …" at bounding box center [237, 107] width 474 height 214
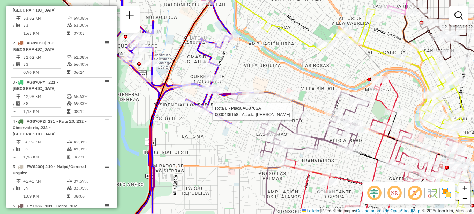
select select "**********"
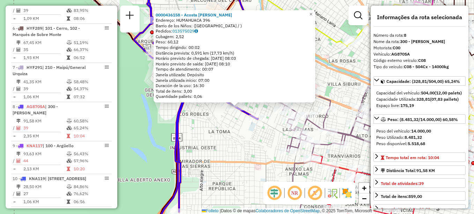
scroll to position [522, 0]
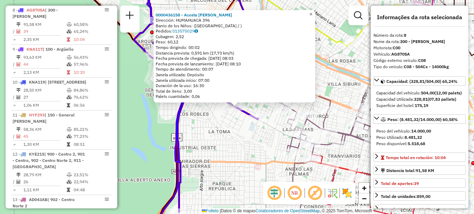
click at [312, 13] on span "×" at bounding box center [310, 14] width 3 height 6
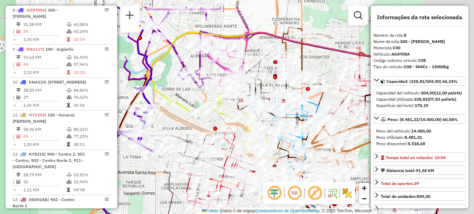
drag, startPoint x: 186, startPoint y: 172, endPoint x: 165, endPoint y: 189, distance: 26.8
click at [165, 189] on icon at bounding box center [156, 216] width 44 height 93
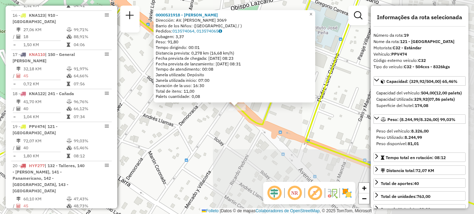
scroll to position [940, 0]
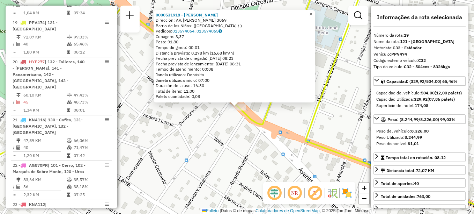
click at [315, 14] on link "×" at bounding box center [311, 14] width 8 height 8
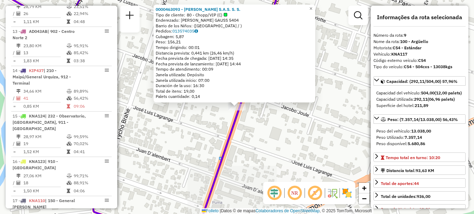
scroll to position [555, 0]
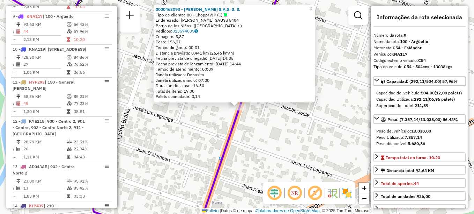
click at [312, 6] on span "×" at bounding box center [310, 9] width 3 height 6
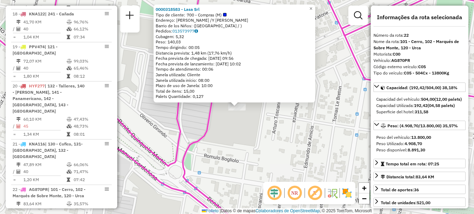
scroll to position [1067, 0]
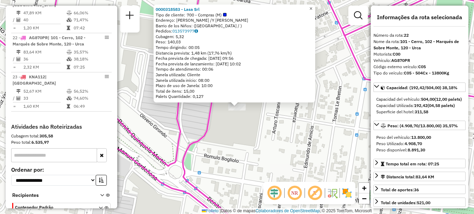
click at [312, 6] on span "×" at bounding box center [310, 9] width 3 height 6
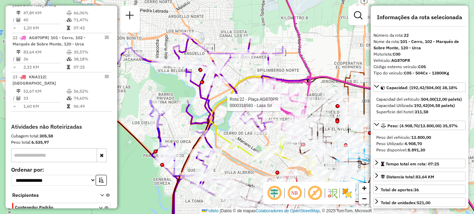
drag, startPoint x: 294, startPoint y: 121, endPoint x: 277, endPoint y: 105, distance: 23.0
click at [276, 104] on div at bounding box center [282, 102] width 17 height 7
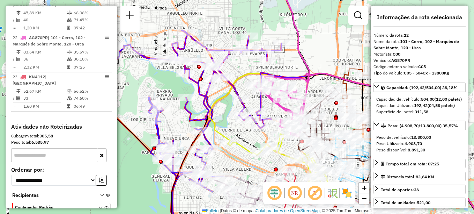
click at [341, 33] on div "Rota 22 - Plaça AG870PR 0000318583 - Lasa Srl Janela de atendimento Grade de at…" at bounding box center [237, 107] width 474 height 214
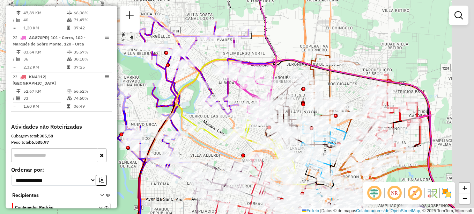
drag, startPoint x: 237, startPoint y: 135, endPoint x: 202, endPoint y: 121, distance: 37.9
click at [202, 121] on div "Janela de atendimento Grade de atendimento Capacidade Transportadoras Veículos …" at bounding box center [237, 107] width 474 height 214
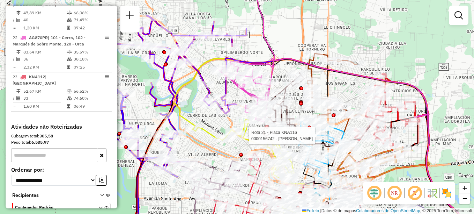
select select "**********"
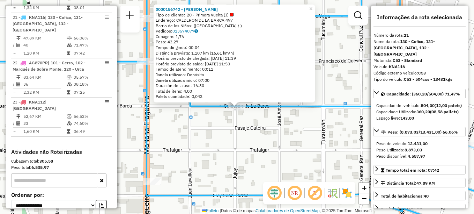
scroll to position [1030, 0]
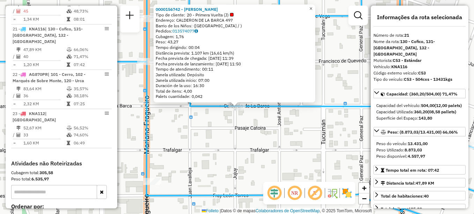
click at [312, 7] on span "×" at bounding box center [310, 9] width 3 height 6
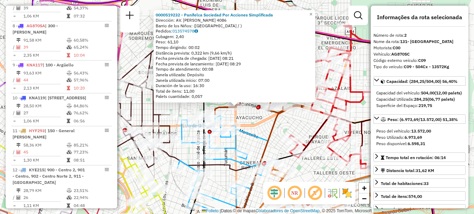
scroll to position [281, 0]
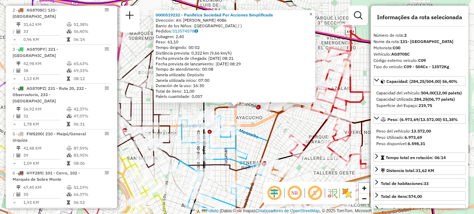
click at [315, 12] on link "×" at bounding box center [311, 14] width 8 height 8
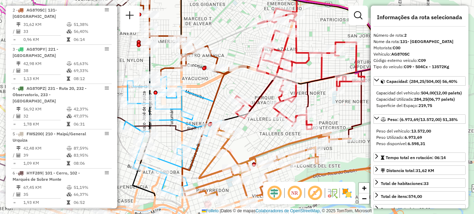
drag, startPoint x: 274, startPoint y: 74, endPoint x: 236, endPoint y: 49, distance: 45.6
click at [236, 49] on div "Janela de atendimento Grade de atendimento Capacidade Transportadoras Veículos …" at bounding box center [237, 107] width 474 height 214
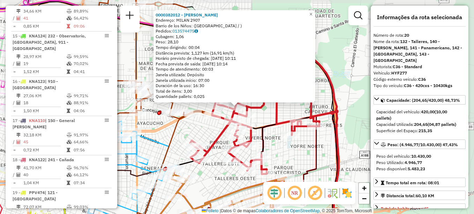
scroll to position [979, 0]
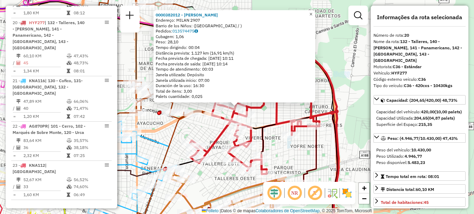
click at [312, 13] on span "×" at bounding box center [310, 14] width 3 height 6
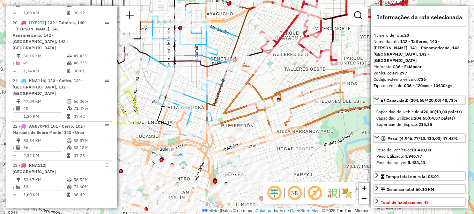
drag, startPoint x: 265, startPoint y: 105, endPoint x: 333, endPoint y: -2, distance: 127.0
click at [333, 0] on html "Aguarde... Pop-up bloqueado! Seu navegador bloqueou automáticamente a abertura …" at bounding box center [237, 107] width 474 height 214
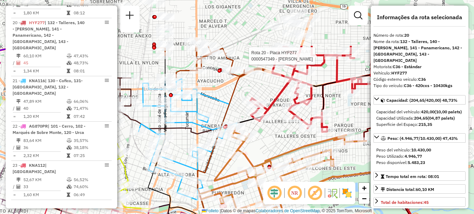
drag, startPoint x: 258, startPoint y: 31, endPoint x: 248, endPoint y: 94, distance: 63.9
click at [248, 94] on div "Rota 20 - Placa HYF277 0000547349 - Heredia [PERSON_NAME] 20 - Placa HYF277 000…" at bounding box center [237, 107] width 474 height 214
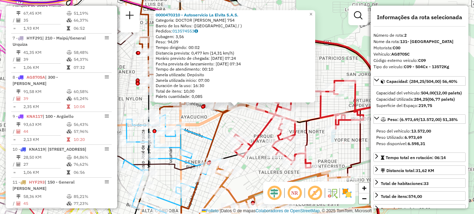
scroll to position [281, 0]
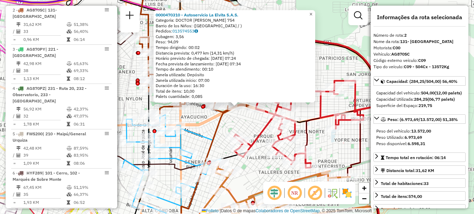
click at [312, 11] on span "×" at bounding box center [310, 14] width 3 height 6
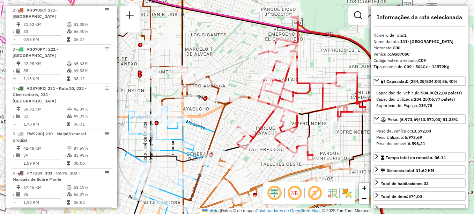
drag, startPoint x: 250, startPoint y: 66, endPoint x: 246, endPoint y: 35, distance: 31.0
click at [246, 35] on div "Janela de atendimento Grade de atendimento Capacidade Transportadoras Veículos …" at bounding box center [237, 107] width 474 height 214
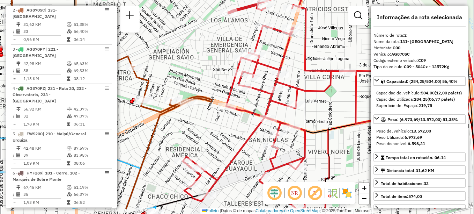
drag, startPoint x: 214, startPoint y: 62, endPoint x: 194, endPoint y: 36, distance: 32.7
click at [194, 36] on div "Janela de atendimento Grade de atendimento Capacidade Transportadoras Veículos …" at bounding box center [237, 107] width 474 height 214
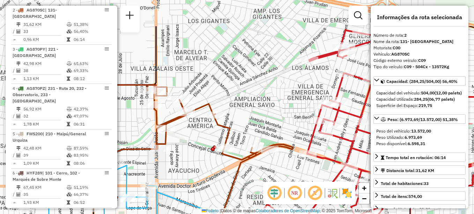
drag, startPoint x: 178, startPoint y: 30, endPoint x: 262, endPoint y: 79, distance: 97.6
click at [262, 79] on div "Janela de atendimento Grade de atendimento Capacidade Transportadoras Veículos …" at bounding box center [237, 107] width 474 height 214
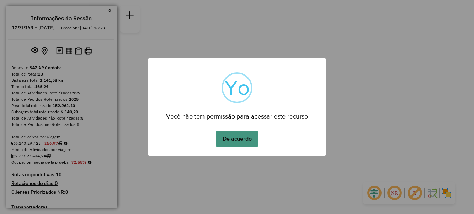
click at [238, 141] on button "De acuerdo" at bounding box center [237, 139] width 42 height 16
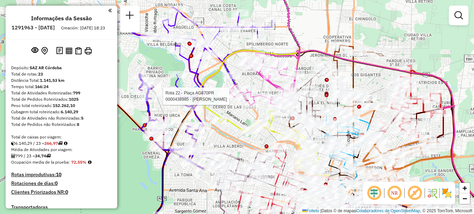
select select "**********"
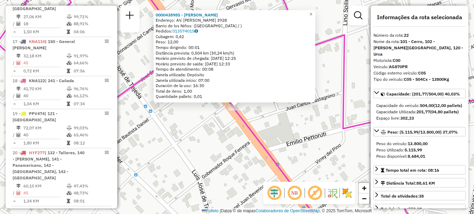
scroll to position [1067, 0]
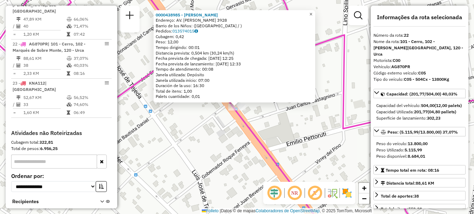
click at [315, 13] on link "×" at bounding box center [311, 14] width 8 height 8
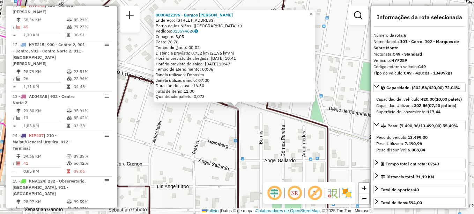
scroll to position [444, 0]
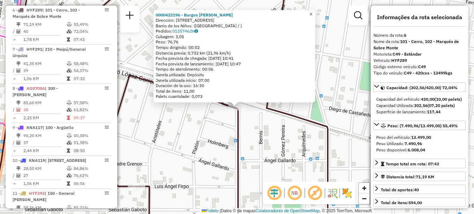
click at [312, 11] on span "×" at bounding box center [310, 14] width 3 height 6
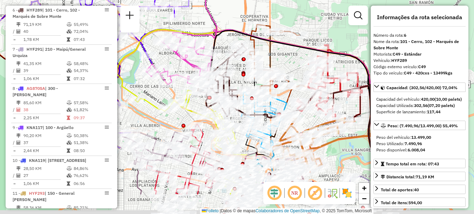
drag, startPoint x: 235, startPoint y: 61, endPoint x: 223, endPoint y: 25, distance: 38.2
click at [224, 30] on icon at bounding box center [302, 112] width 205 height 164
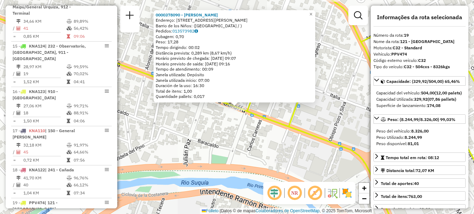
scroll to position [940, 0]
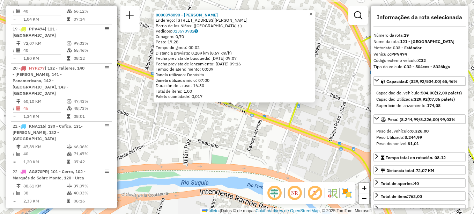
click at [312, 11] on span "×" at bounding box center [310, 14] width 3 height 6
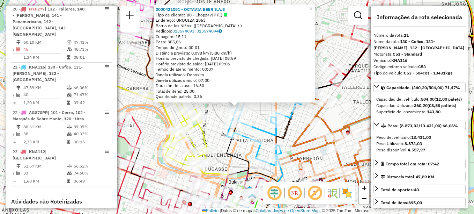
scroll to position [1030, 0]
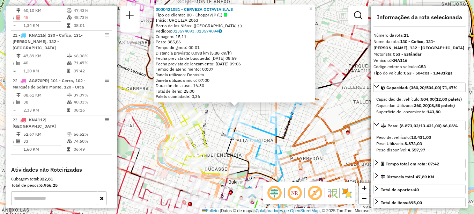
click at [312, 6] on span "×" at bounding box center [310, 9] width 3 height 6
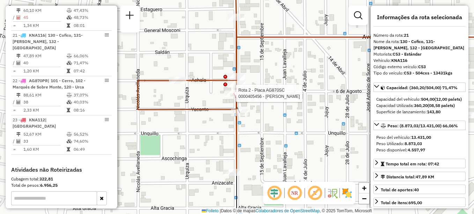
click at [228, 97] on div at bounding box center [233, 93] width 17 height 7
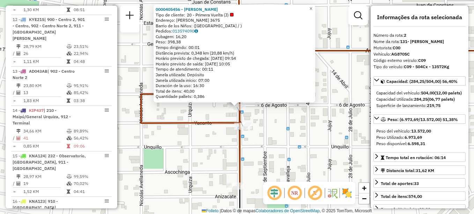
scroll to position [281, 0]
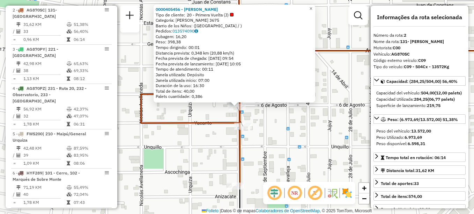
drag, startPoint x: 265, startPoint y: 124, endPoint x: 182, endPoint y: 104, distance: 85.8
click at [189, 109] on div "0000405456 - [PERSON_NAME] Tipo de cliente: 20 - Primera Vuelta (J) Categoría: …" at bounding box center [237, 107] width 474 height 214
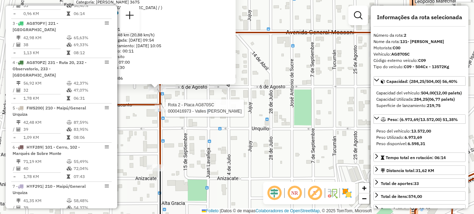
scroll to position [316, 0]
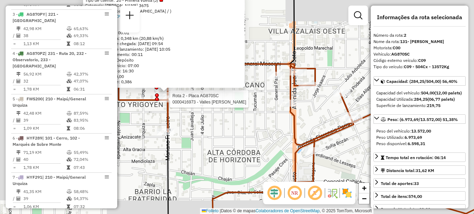
drag, startPoint x: 215, startPoint y: 116, endPoint x: 209, endPoint y: 112, distance: 7.2
click at [209, 114] on div "Rota 2 - Placa AG870SC 0000416973 - Valles [PERSON_NAME] 0000405456 - [PERSON_N…" at bounding box center [237, 107] width 474 height 214
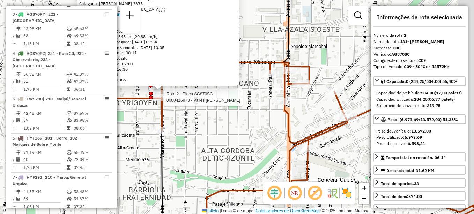
click at [236, 126] on div "Rota 2 - Placa AG870SC 0000416973 - Valles [PERSON_NAME] 0000405456 - [PERSON_N…" at bounding box center [237, 107] width 474 height 214
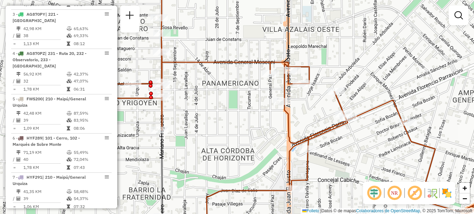
drag, startPoint x: 212, startPoint y: 117, endPoint x: 199, endPoint y: 106, distance: 16.4
click at [203, 110] on div "Janela de atendimento Grade de atendimento Capacidade Transportadoras Veículos …" at bounding box center [237, 107] width 474 height 214
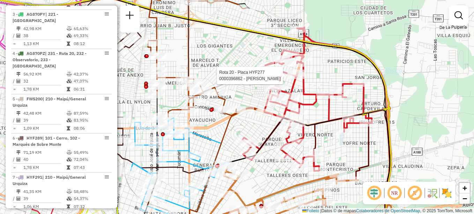
select select "**********"
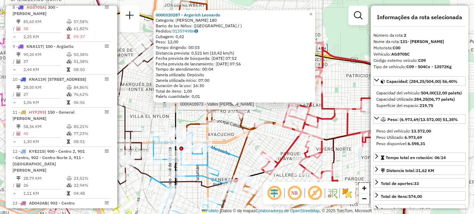
scroll to position [281, 0]
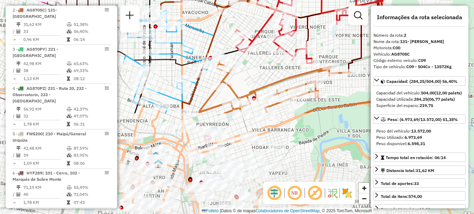
drag, startPoint x: 223, startPoint y: 127, endPoint x: 196, endPoint y: 4, distance: 126.1
click at [196, 4] on div "0000320287 - Argerich [PERSON_NAME]: [PERSON_NAME] 180 Barrio de los Niños: ([G…" at bounding box center [237, 107] width 474 height 214
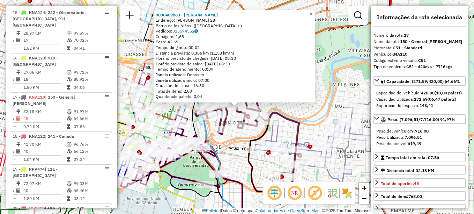
scroll to position [874, 0]
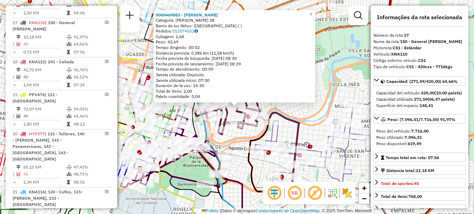
click at [246, 132] on div "0000469883 - [PERSON_NAME] Categoría: [PERSON_NAME] 28 Barrio de los Niños: ([G…" at bounding box center [237, 107] width 474 height 214
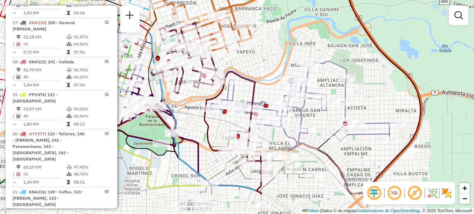
drag, startPoint x: 309, startPoint y: 59, endPoint x: 263, endPoint y: 21, distance: 59.0
click at [263, 21] on div "Janela de atendimento Grade de atendimento Capacidade Transportadoras Veículos …" at bounding box center [237, 107] width 474 height 214
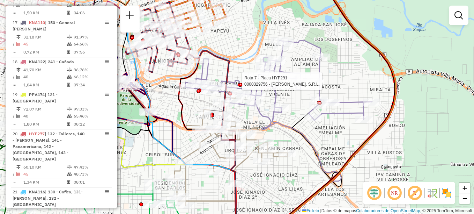
select select "**********"
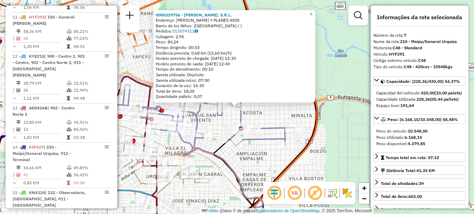
scroll to position [483, 0]
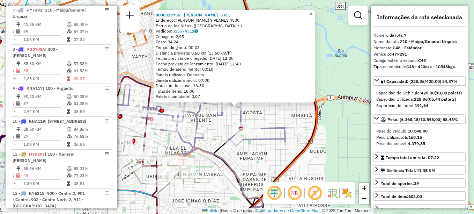
click at [263, 127] on icon at bounding box center [199, 110] width 187 height 89
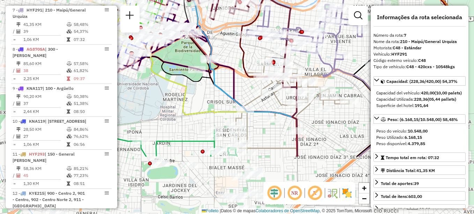
drag, startPoint x: 221, startPoint y: 134, endPoint x: 366, endPoint y: 49, distance: 168.3
click at [365, 50] on div "Janela de atendimento Grade de atendimento Capacidade Transportadoras Veículos …" at bounding box center [237, 107] width 474 height 214
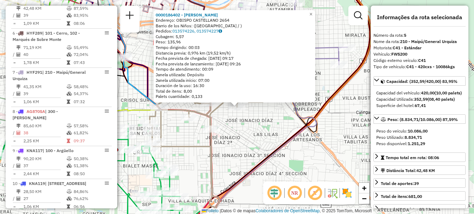
scroll to position [405, 0]
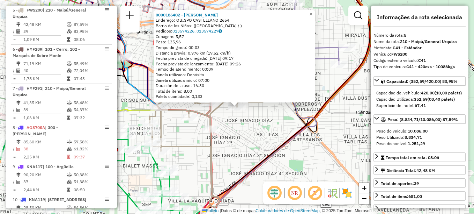
click at [241, 141] on div "0000186402 - [PERSON_NAME]: [STREET_ADDRESS] Pedidos: 013574226, 013574227 Cuba…" at bounding box center [237, 107] width 474 height 214
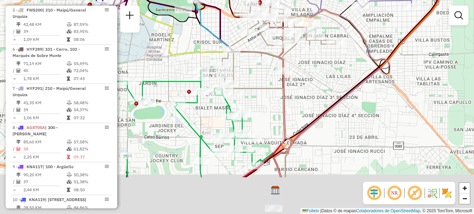
drag, startPoint x: 246, startPoint y: 127, endPoint x: 331, endPoint y: 70, distance: 102.7
click at [331, 70] on div "Janela de atendimento Grade de atendimento Capacidade Transportadoras Veículos …" at bounding box center [237, 107] width 474 height 214
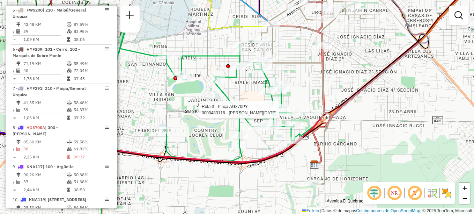
select select "**********"
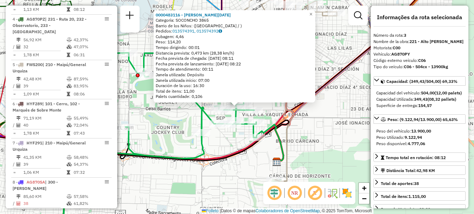
scroll to position [320, 0]
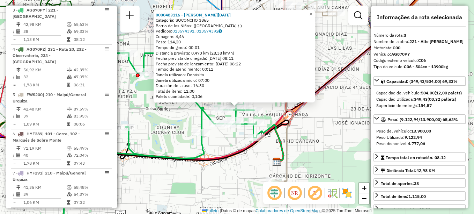
click at [189, 118] on div "0000483116 - [PERSON_NAME][DATE] Categoría: SOCONCHO 3865 [GEOGRAPHIC_DATA]: ([…" at bounding box center [237, 107] width 474 height 214
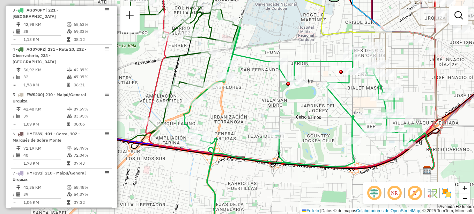
drag, startPoint x: 169, startPoint y: 112, endPoint x: 329, endPoint y: 118, distance: 160.0
click at [328, 119] on div "Janela de atendimento Grade de atendimento Capacidade Transportadoras Veículos …" at bounding box center [237, 107] width 474 height 214
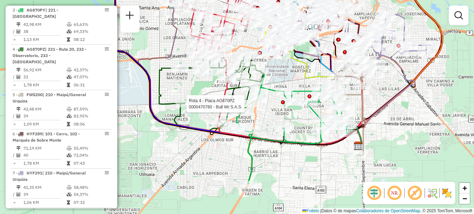
select select "**********"
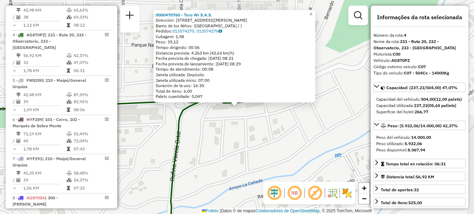
scroll to position [360, 0]
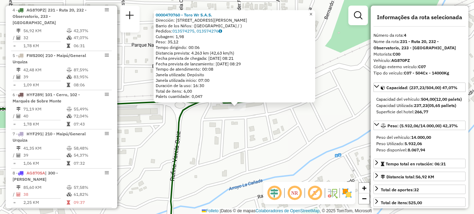
drag, startPoint x: 316, startPoint y: 12, endPoint x: 316, endPoint y: 16, distance: 4.5
click at [312, 12] on span "×" at bounding box center [310, 14] width 3 height 6
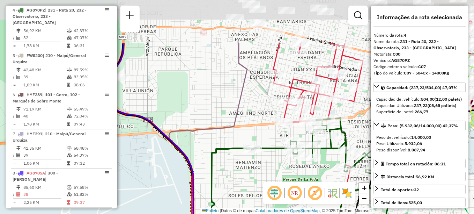
drag, startPoint x: 254, startPoint y: 130, endPoint x: 260, endPoint y: 182, distance: 52.4
click at [260, 182] on div "Janela de atendimento Grade de atendimento Capacidade Transportadoras Veículos …" at bounding box center [237, 107] width 474 height 214
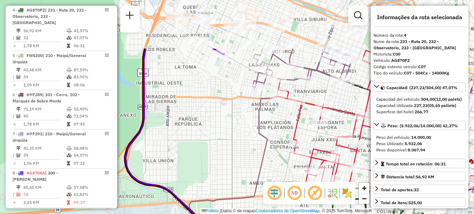
drag, startPoint x: 210, startPoint y: 98, endPoint x: 231, endPoint y: 154, distance: 59.4
click at [231, 154] on div "Janela de atendimento Grade de atendimento Capacidade Transportadoras Veículos …" at bounding box center [237, 107] width 474 height 214
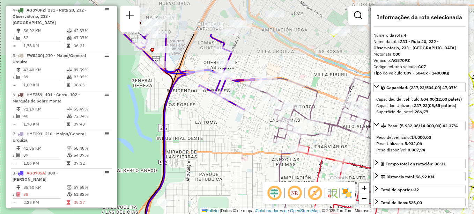
drag, startPoint x: 199, startPoint y: 121, endPoint x: 223, endPoint y: 191, distance: 74.0
click at [223, 191] on div "Janela de atendimento Grade de atendimento Capacidade Transportadoras Veículos …" at bounding box center [237, 107] width 474 height 214
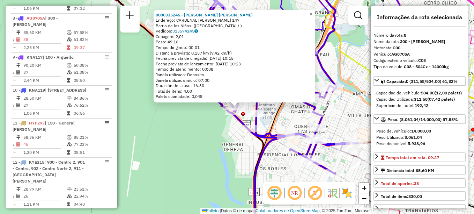
scroll to position [522, 0]
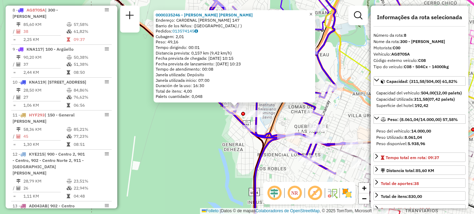
click at [312, 13] on span "×" at bounding box center [310, 14] width 3 height 6
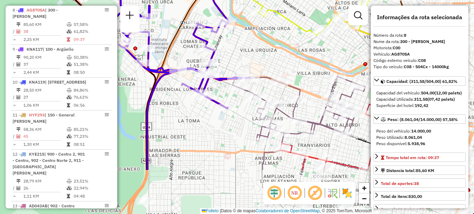
drag, startPoint x: 280, startPoint y: 72, endPoint x: 171, endPoint y: 6, distance: 126.7
click at [171, 6] on div "Janela de atendimento Grade de atendimento Capacidade Transportadoras Veículos …" at bounding box center [237, 107] width 474 height 214
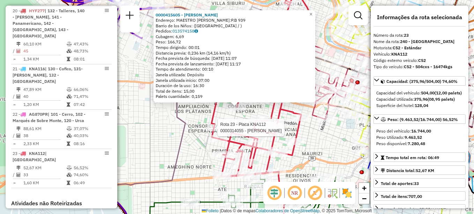
scroll to position [1067, 0]
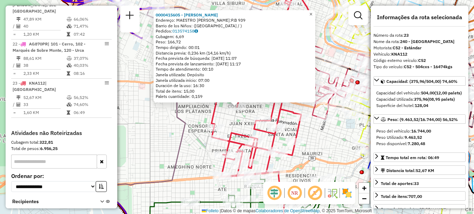
click at [315, 11] on link "×" at bounding box center [311, 14] width 8 height 8
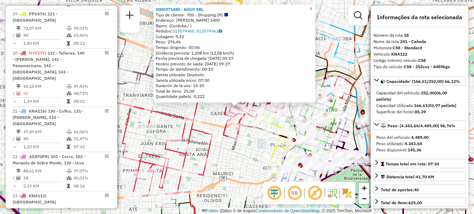
scroll to position [907, 0]
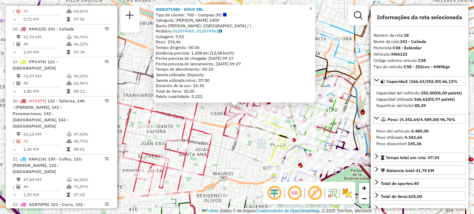
click at [249, 139] on div "0000371480 - NIGO SRL Tipo de cliente: 700 - Compras (M) Categoría: [PERSON_NAM…" at bounding box center [237, 107] width 474 height 214
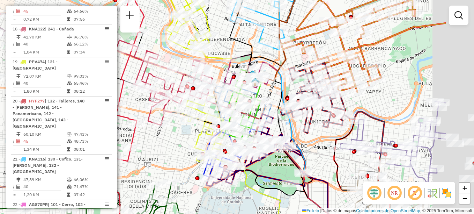
drag, startPoint x: 276, startPoint y: 147, endPoint x: 200, endPoint y: 132, distance: 77.9
click at [200, 133] on icon at bounding box center [205, 128] width 54 height 67
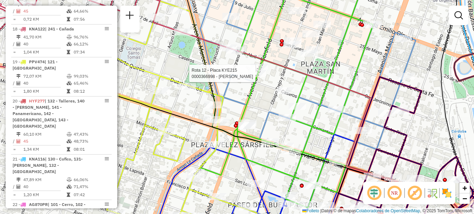
select select "**********"
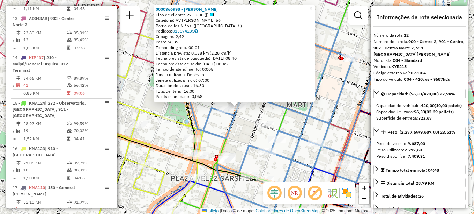
scroll to position [660, 0]
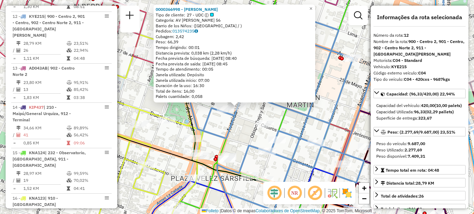
click at [238, 114] on icon at bounding box center [283, 104] width 224 height 213
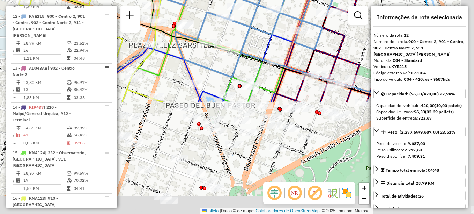
drag, startPoint x: 231, startPoint y: 120, endPoint x: 186, endPoint y: 16, distance: 113.0
click at [189, 0] on html "Aguarde... Pop-up bloqueado! Seu navegador bloqueou automáticamente a abertura …" at bounding box center [237, 107] width 474 height 214
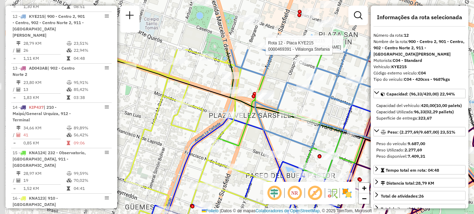
drag, startPoint x: 186, startPoint y: 94, endPoint x: 267, endPoint y: 164, distance: 107.1
click at [267, 164] on div "Rota 12 - Placa KYE215 0000366998 - [PERSON_NAME] Rota 12 - Placa KYE215 000046…" at bounding box center [237, 107] width 474 height 214
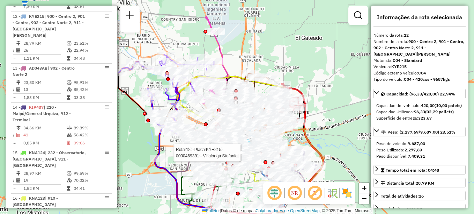
click at [281, 43] on div "Rota 12 - Placa KYE215 0000366998 - [PERSON_NAME] Rota 12 - Placa KYE215 000046…" at bounding box center [237, 107] width 474 height 214
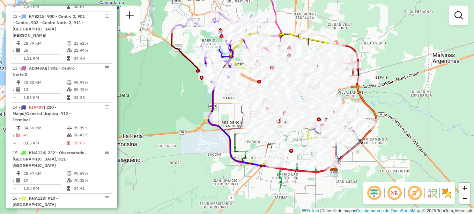
drag, startPoint x: 281, startPoint y: 51, endPoint x: 323, endPoint y: 13, distance: 56.3
click at [323, 13] on div "Janela de atendimento Grade de atendimento Capacidade Transportadoras Veículos …" at bounding box center [237, 107] width 474 height 214
